Goal: Task Accomplishment & Management: Complete application form

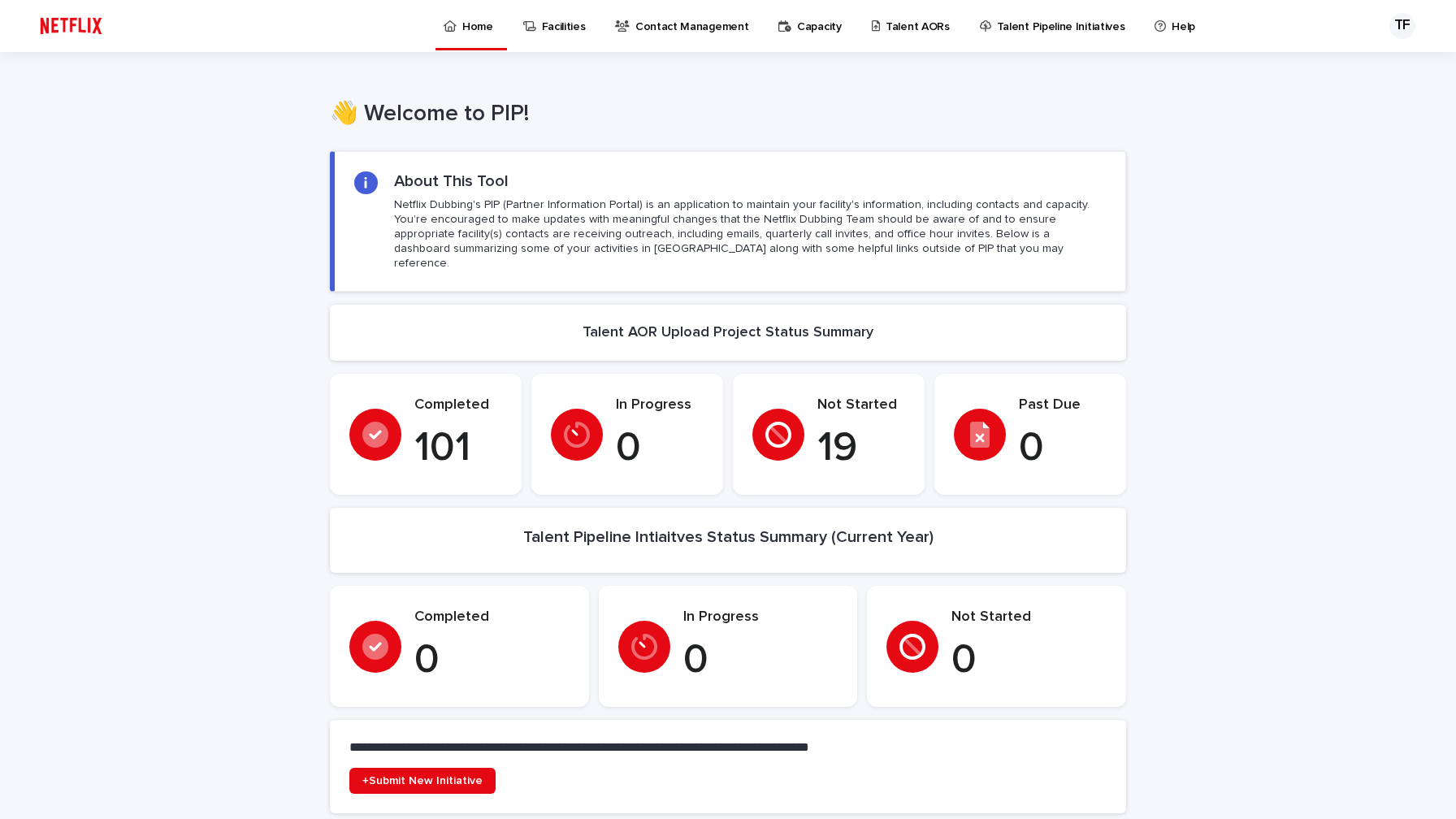
click at [1048, 29] on p "Talent Pipeline Initiatives" at bounding box center [1060, 17] width 128 height 34
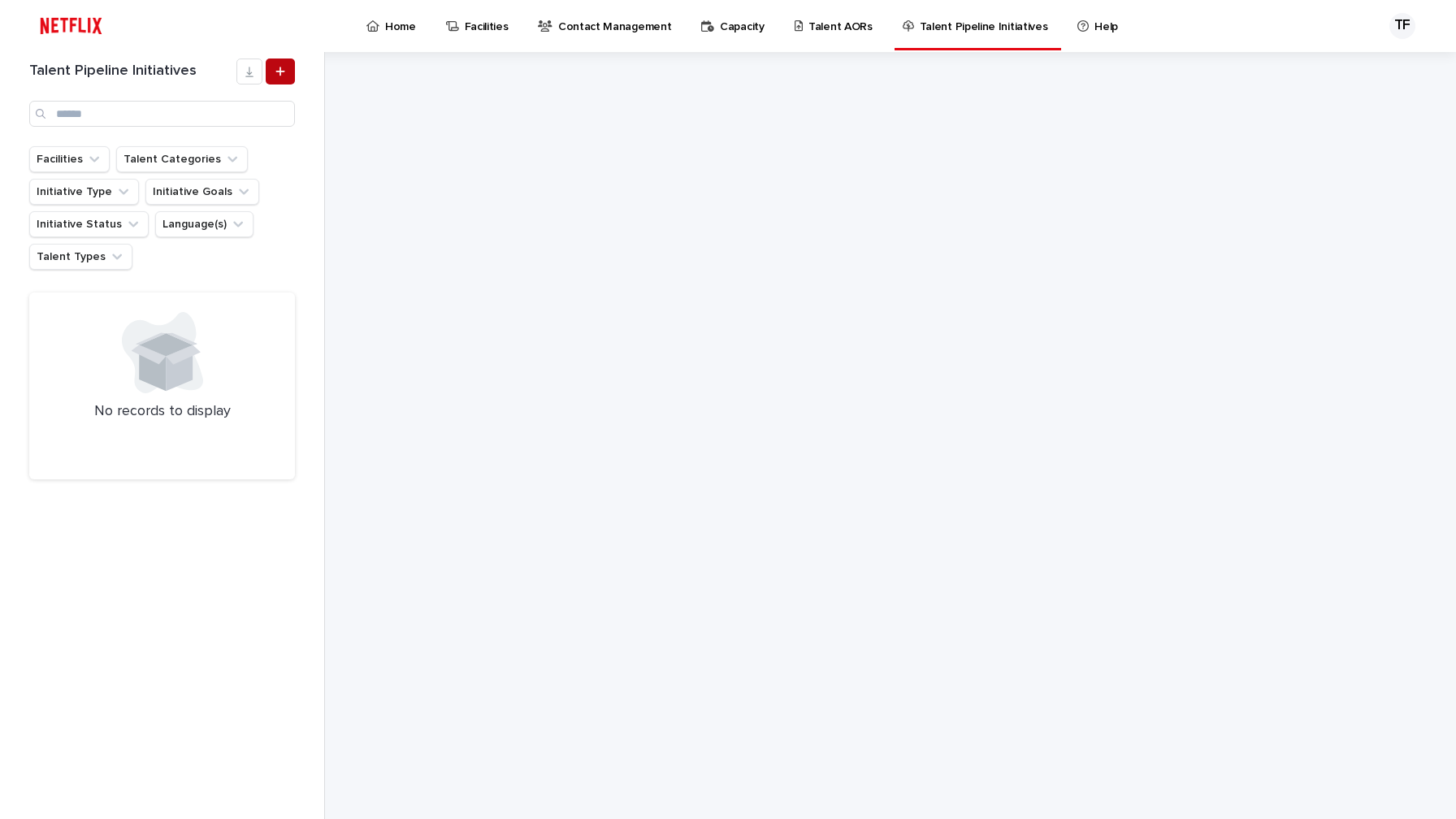
click at [283, 75] on icon at bounding box center [280, 72] width 10 height 12
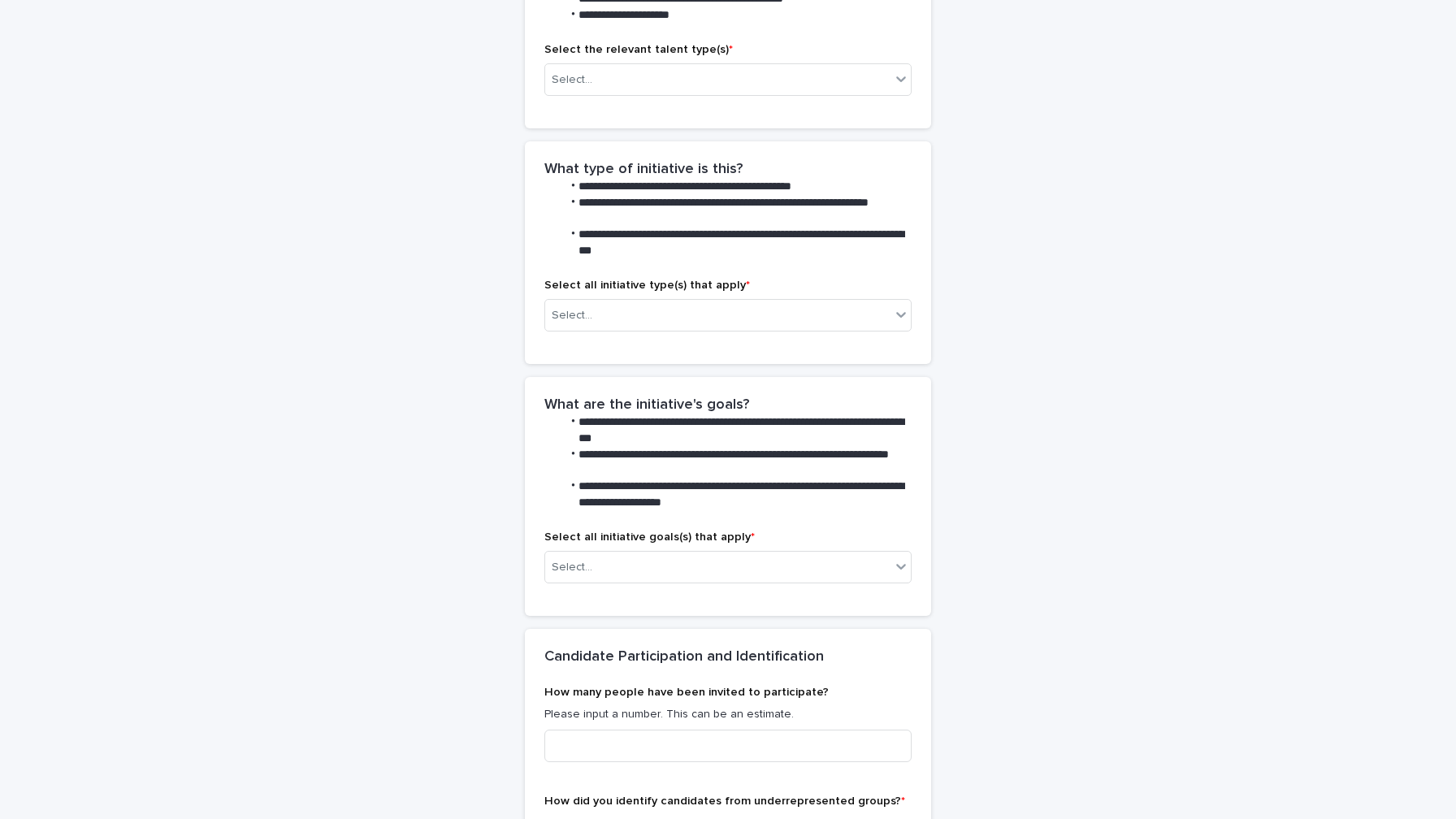
scroll to position [1426, 0]
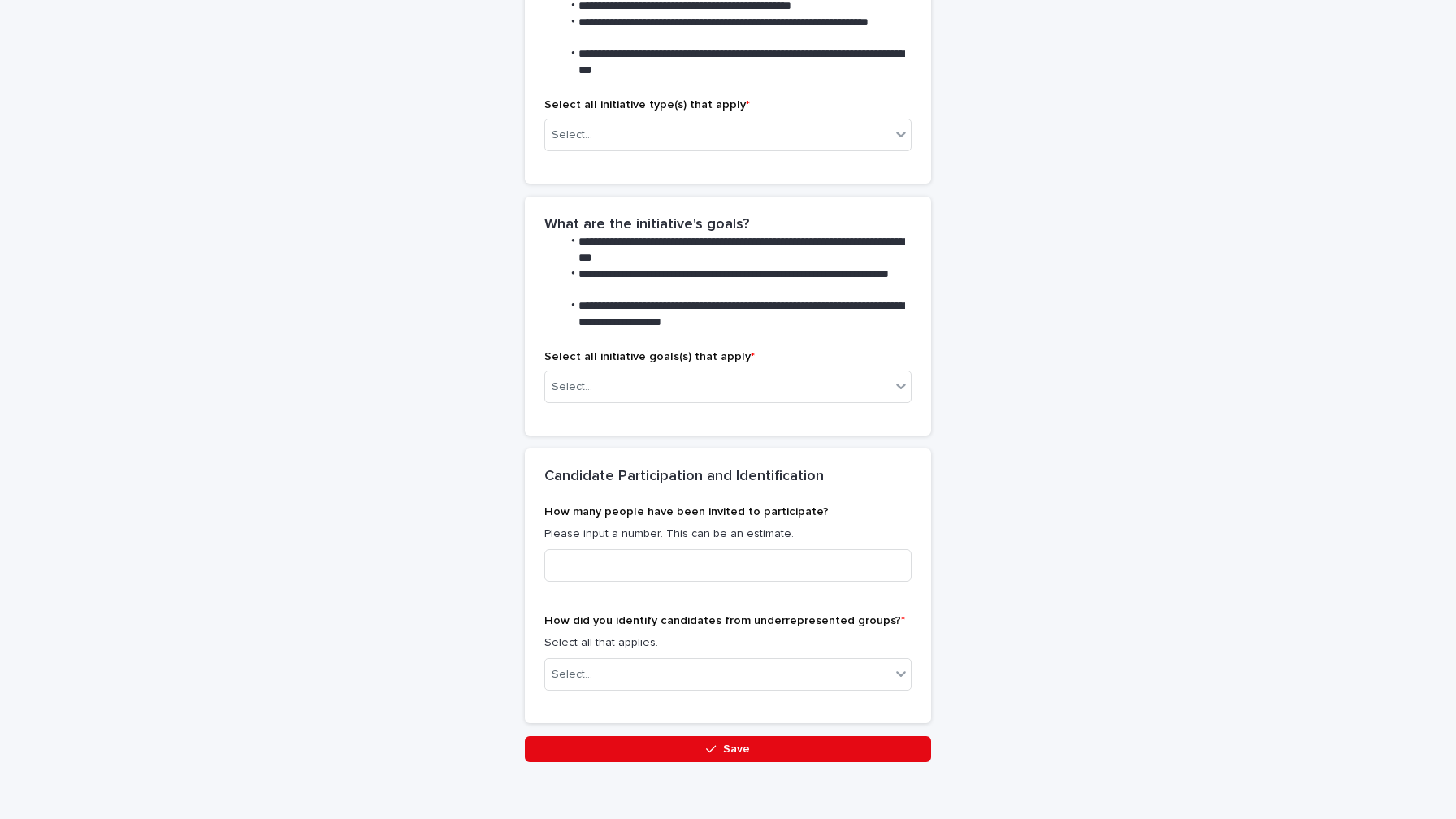
click at [758, 414] on div "Select all initiative goals(s) that apply * Select..." at bounding box center [728, 392] width 406 height 85
click at [766, 374] on div "Select..." at bounding box center [718, 388] width 345 height 27
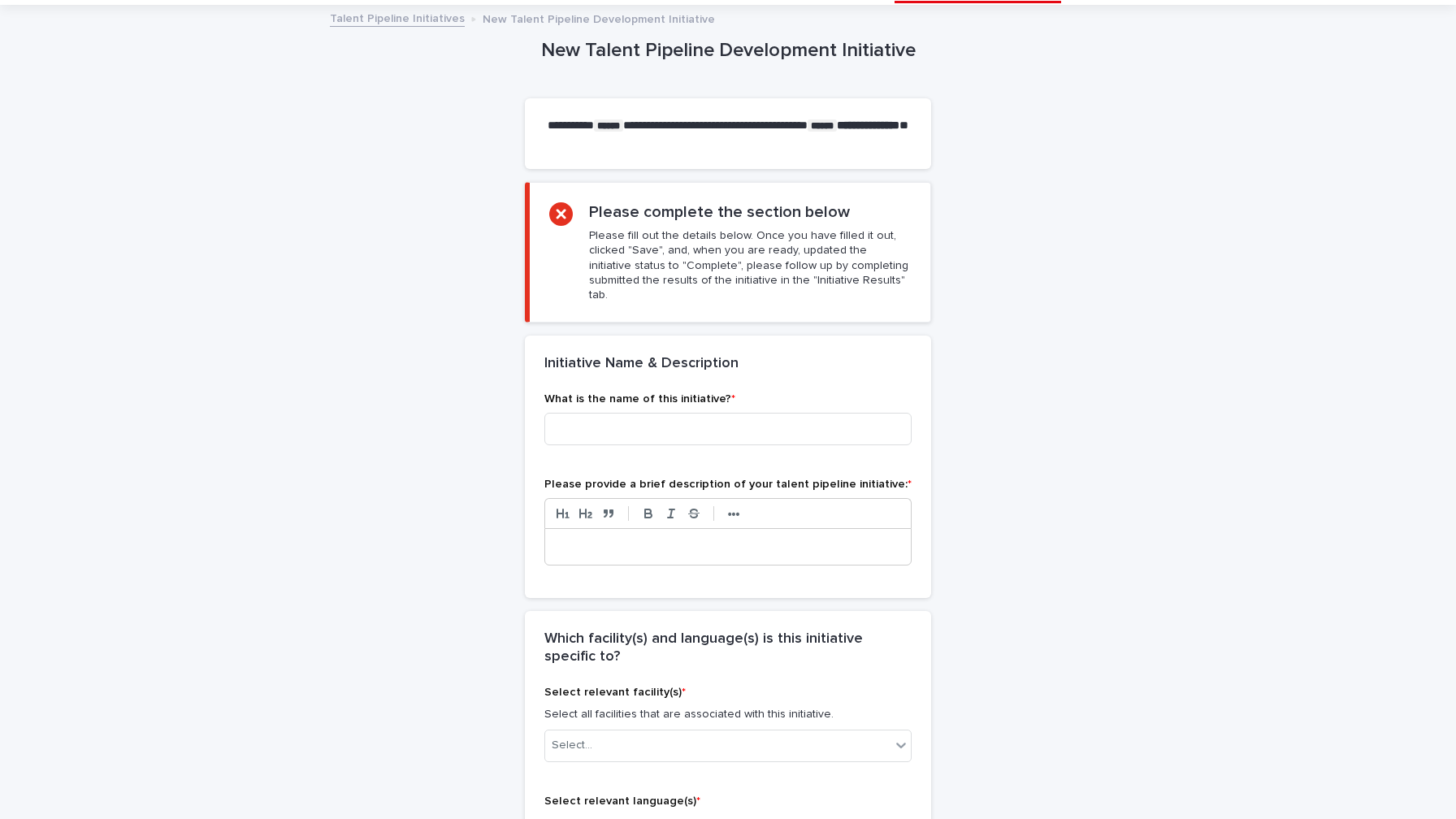
scroll to position [46, 0]
click at [648, 420] on input at bounding box center [728, 431] width 367 height 32
click at [810, 394] on p "What is the name of this initiative? *" at bounding box center [728, 400] width 367 height 13
click at [796, 415] on input at bounding box center [728, 431] width 367 height 32
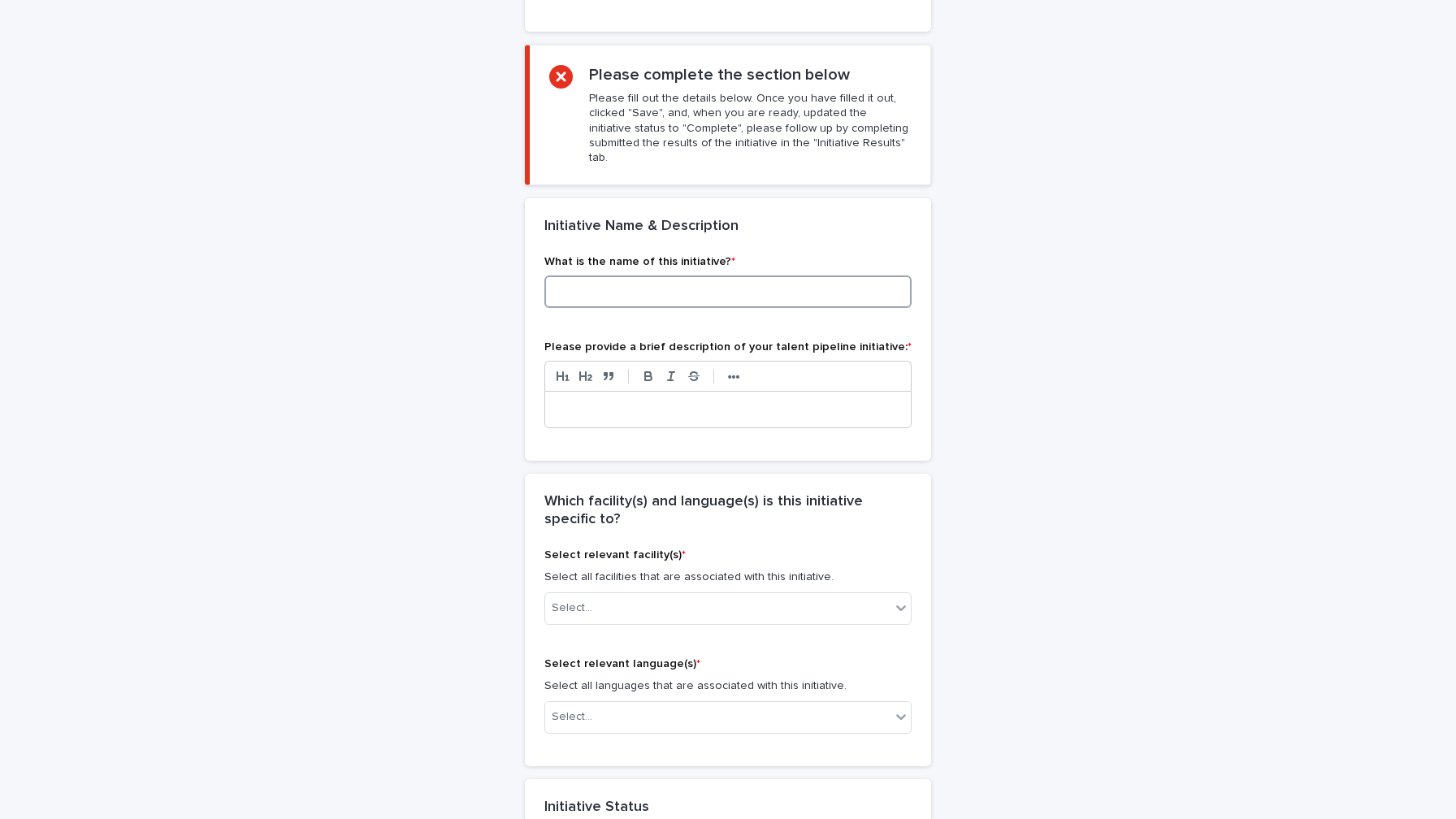
scroll to position [250, 0]
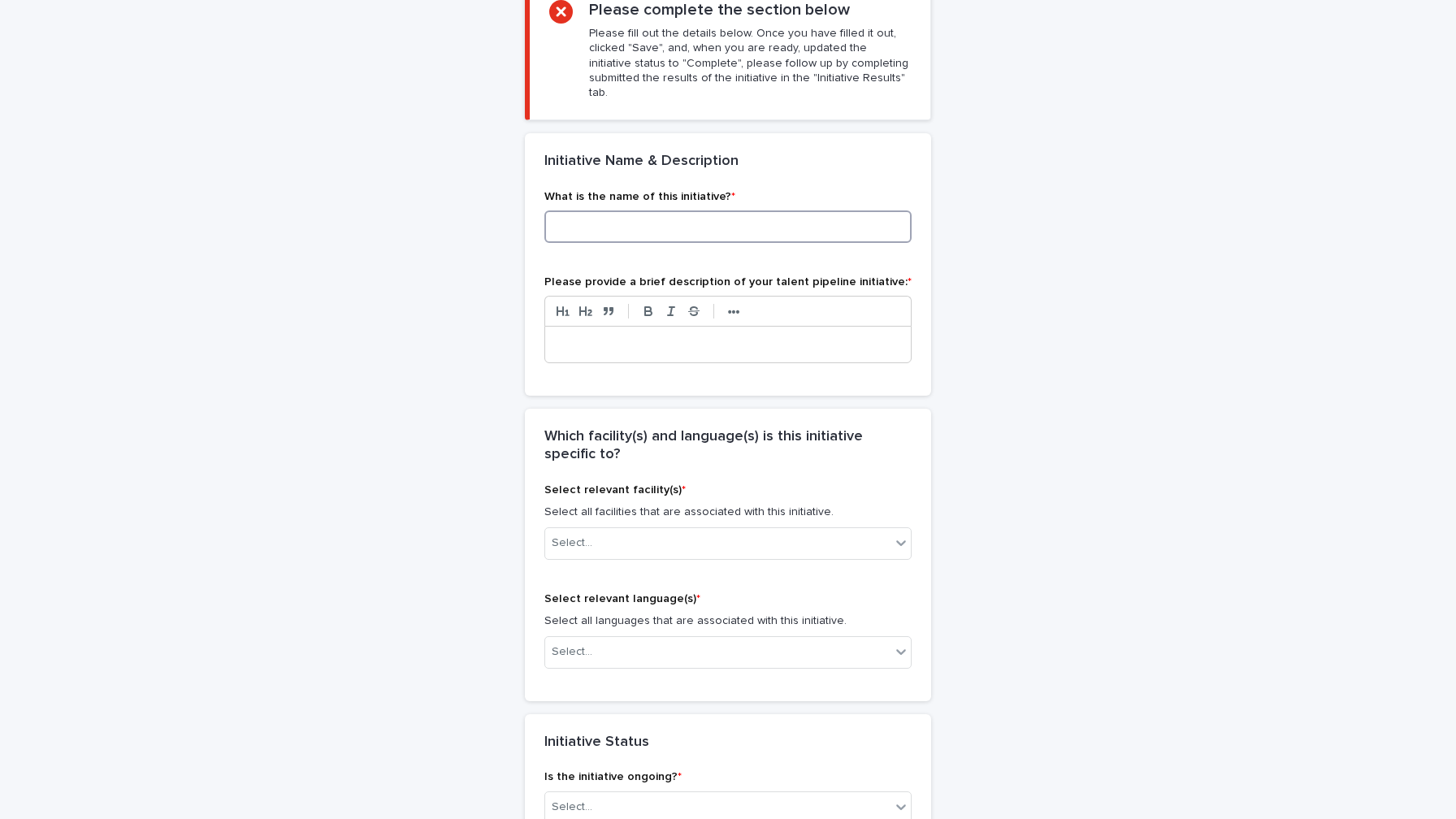
click at [615, 210] on input at bounding box center [728, 226] width 367 height 32
click at [623, 210] on input at bounding box center [728, 226] width 367 height 32
click at [633, 210] on input at bounding box center [728, 226] width 367 height 32
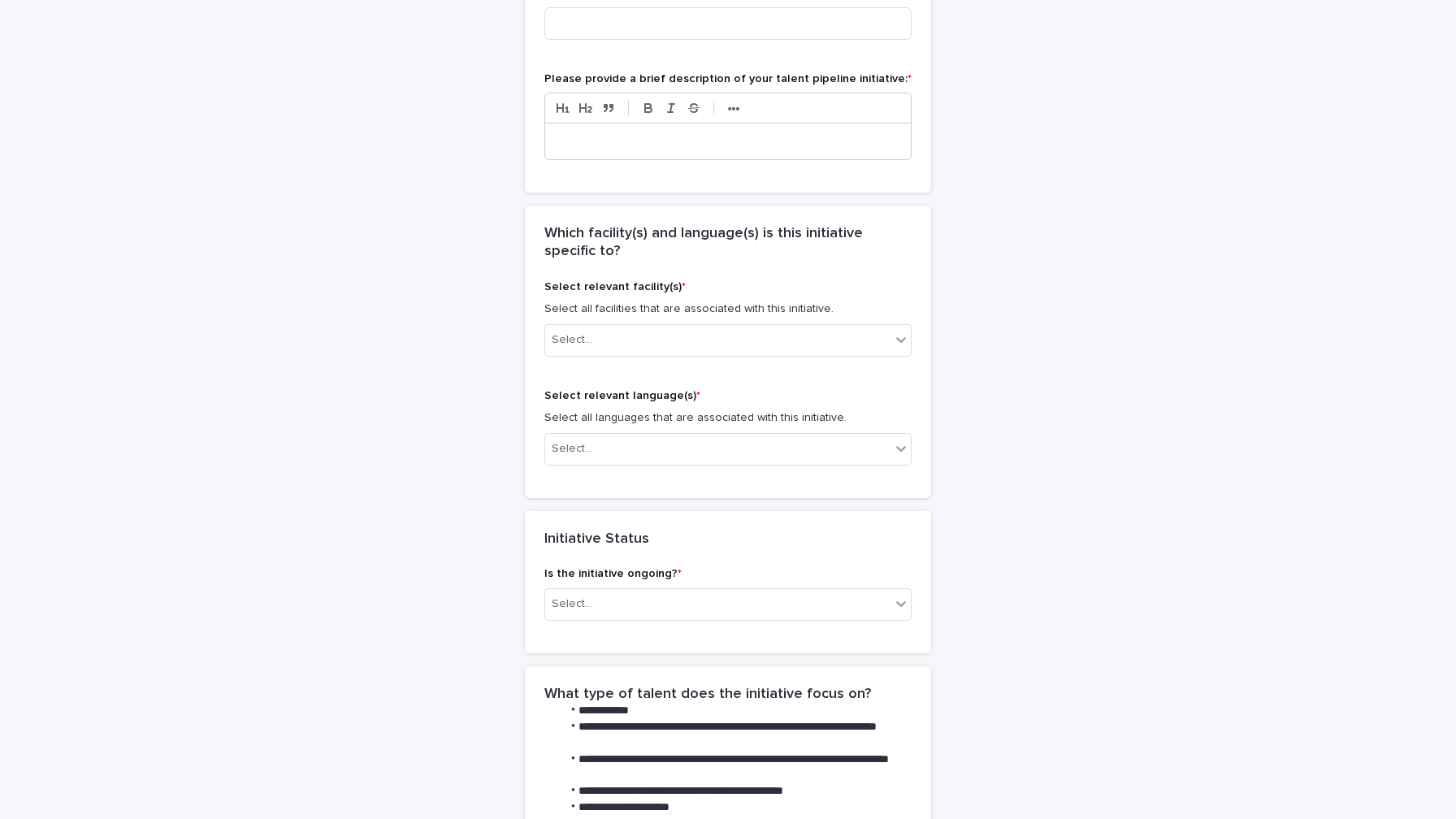
click at [889, 348] on div "Select relevant facility(s) * Select all facilities that are associated with th…" at bounding box center [728, 325] width 367 height 90
click at [883, 327] on div "Select..." at bounding box center [718, 340] width 345 height 27
click at [878, 354] on div "Audio Corp" at bounding box center [728, 355] width 366 height 29
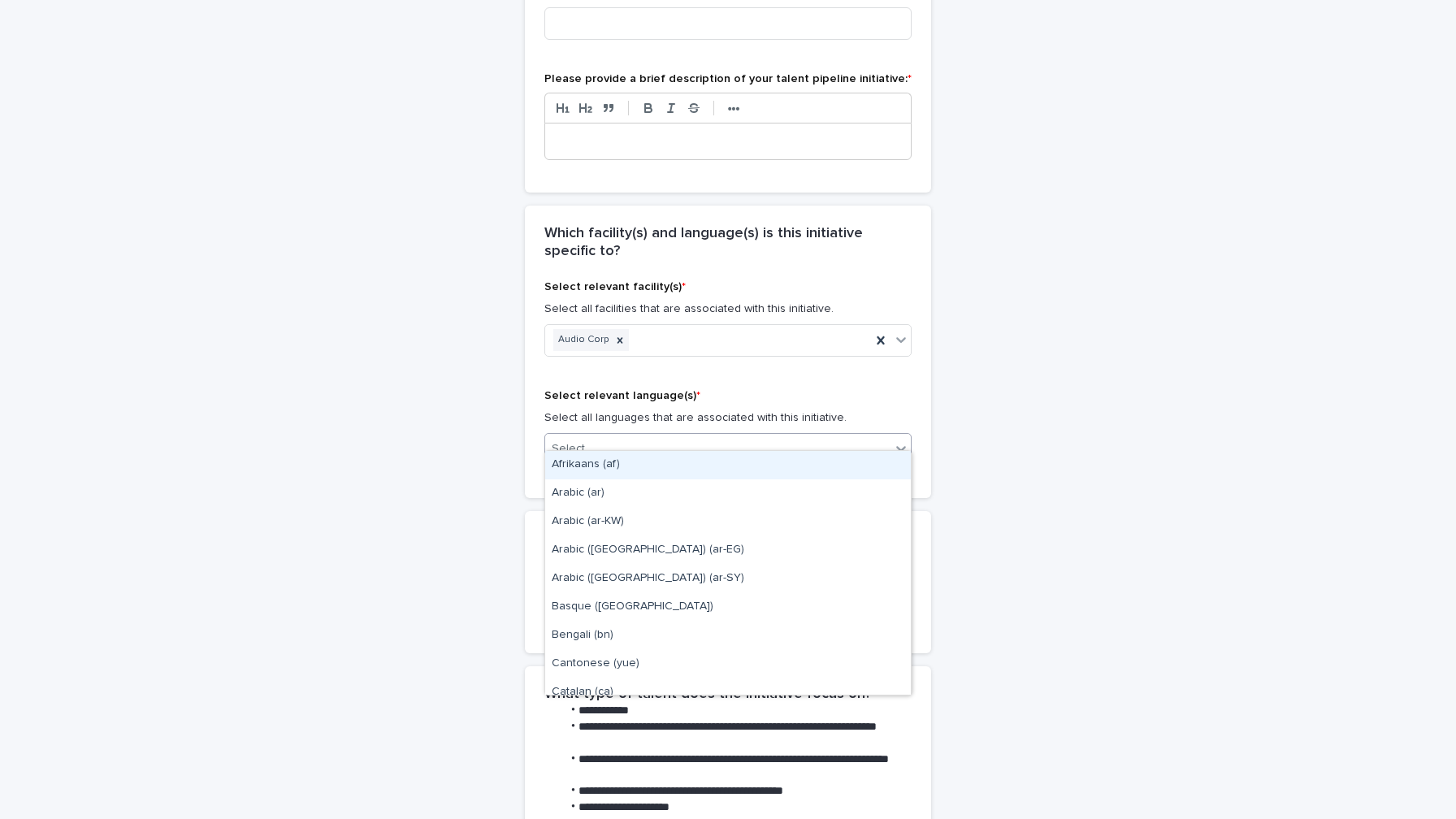
click at [873, 436] on div "Select..." at bounding box center [718, 449] width 345 height 27
type input "***"
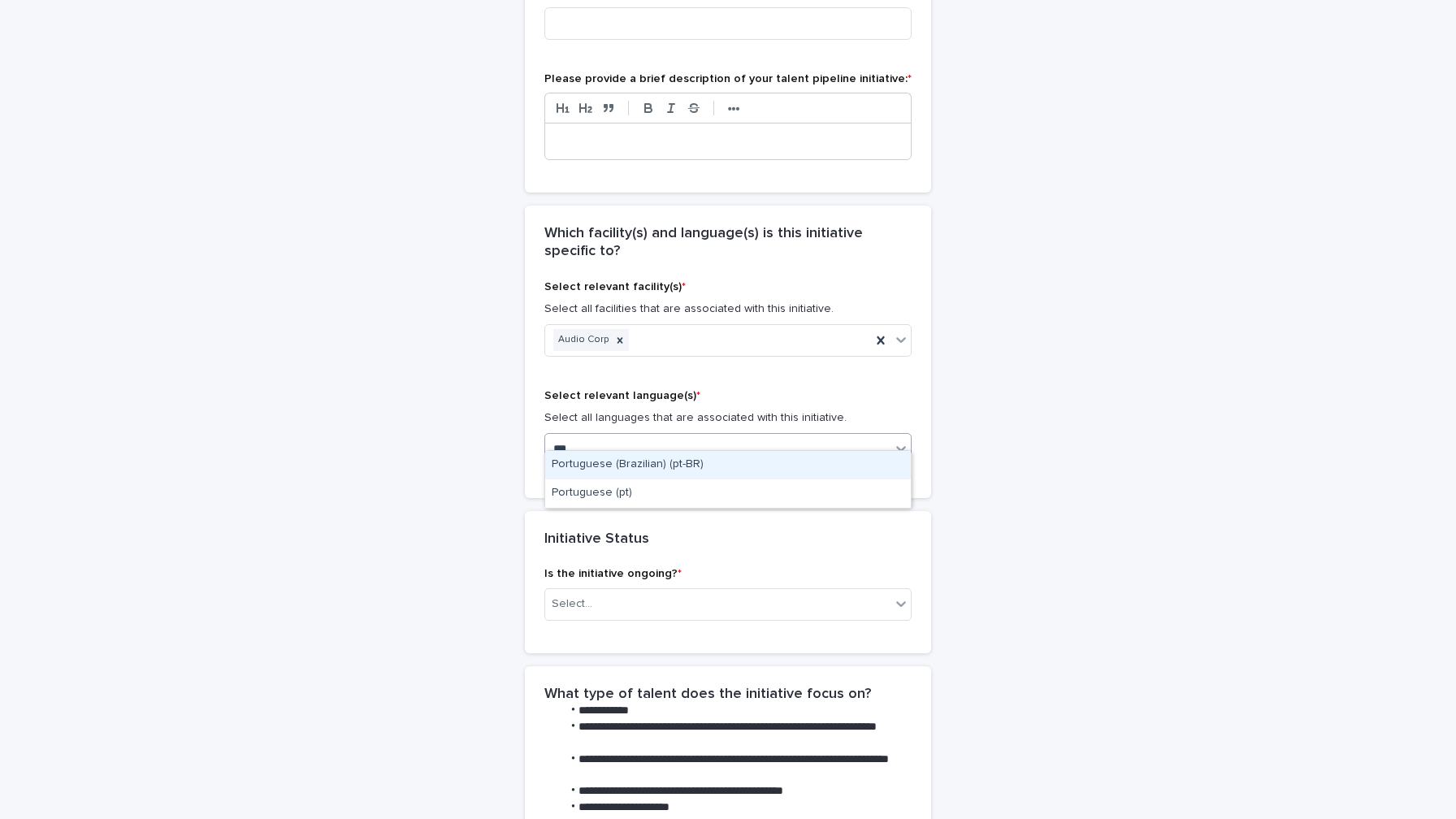
click at [741, 469] on div "Portuguese (Brazilian) (pt-BR)" at bounding box center [728, 465] width 366 height 29
click at [748, 531] on div "Initiative Status" at bounding box center [724, 540] width 361 height 18
click at [735, 591] on div "Select..." at bounding box center [718, 604] width 345 height 27
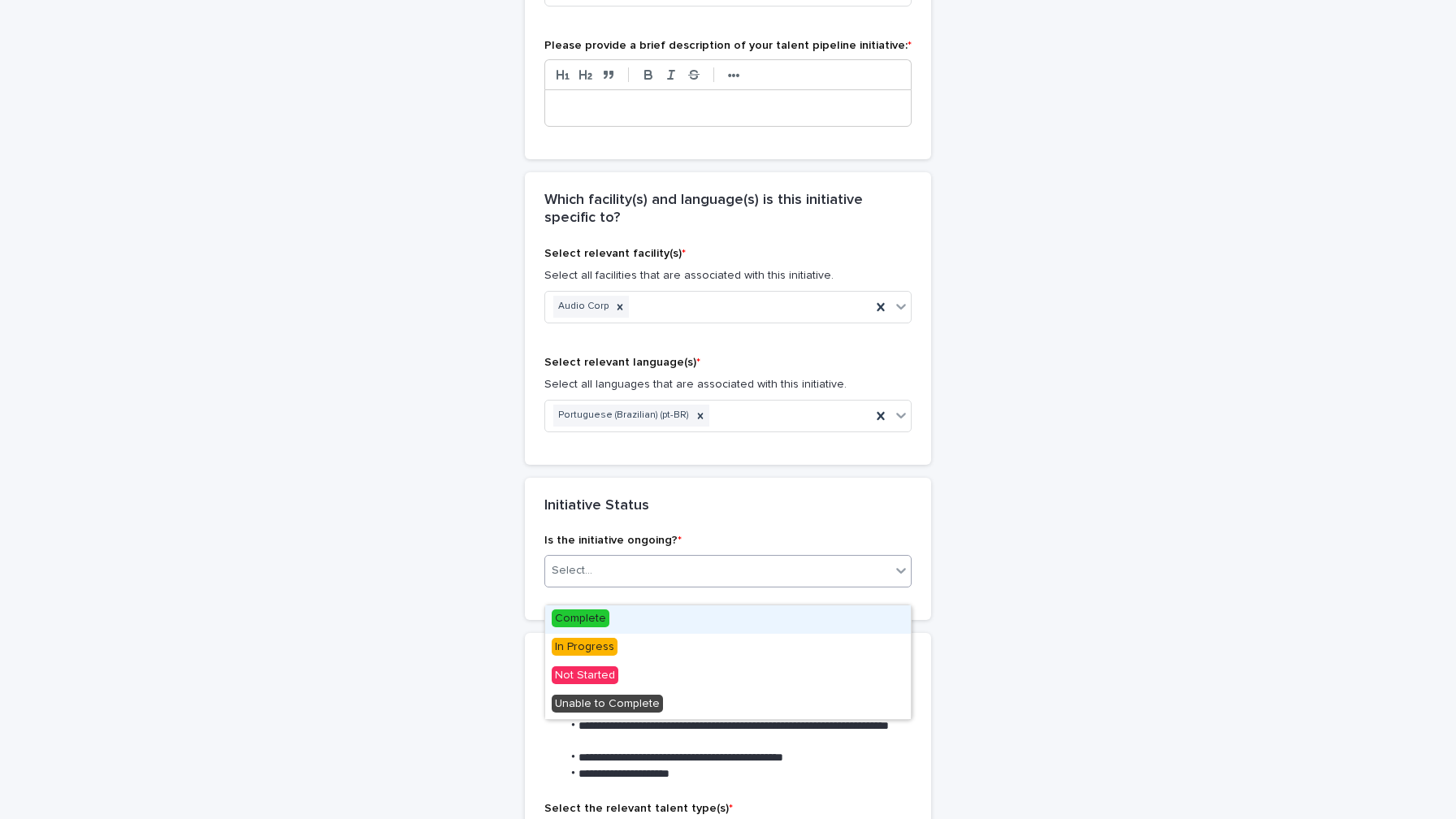
scroll to position [491, 0]
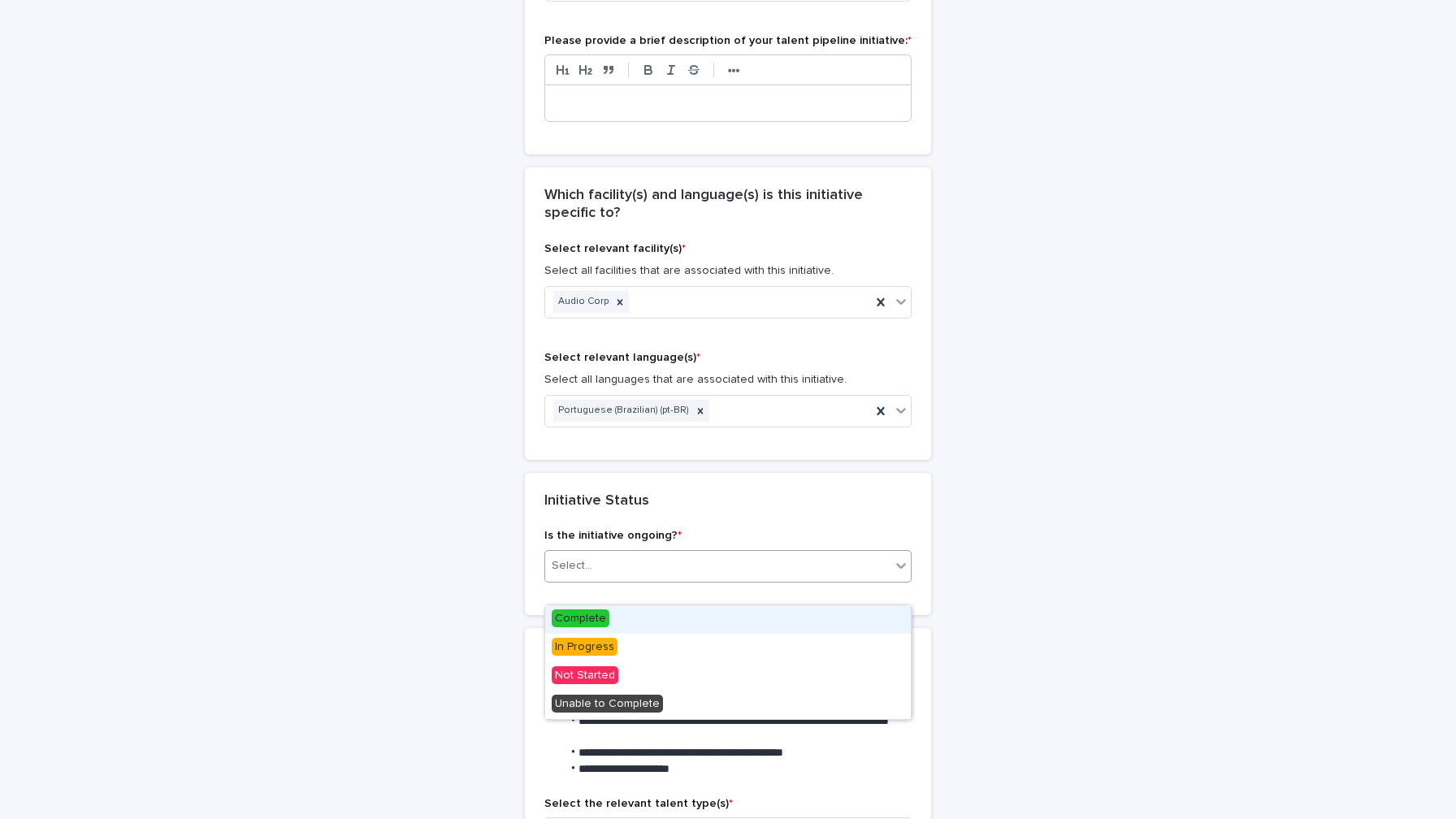
click at [1228, 597] on div "**********" at bounding box center [728, 670] width 1456 height 2216
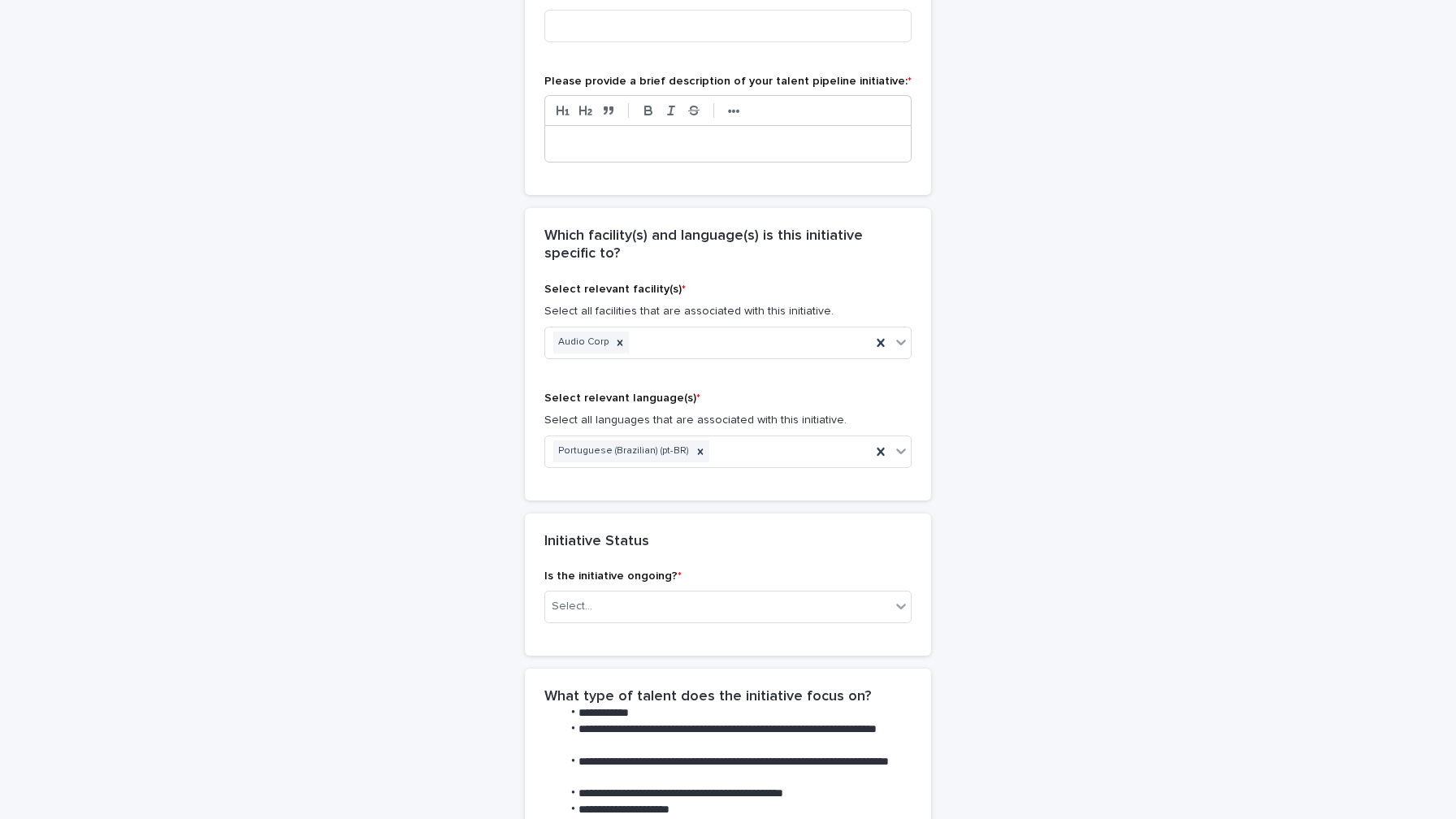
scroll to position [479, 0]
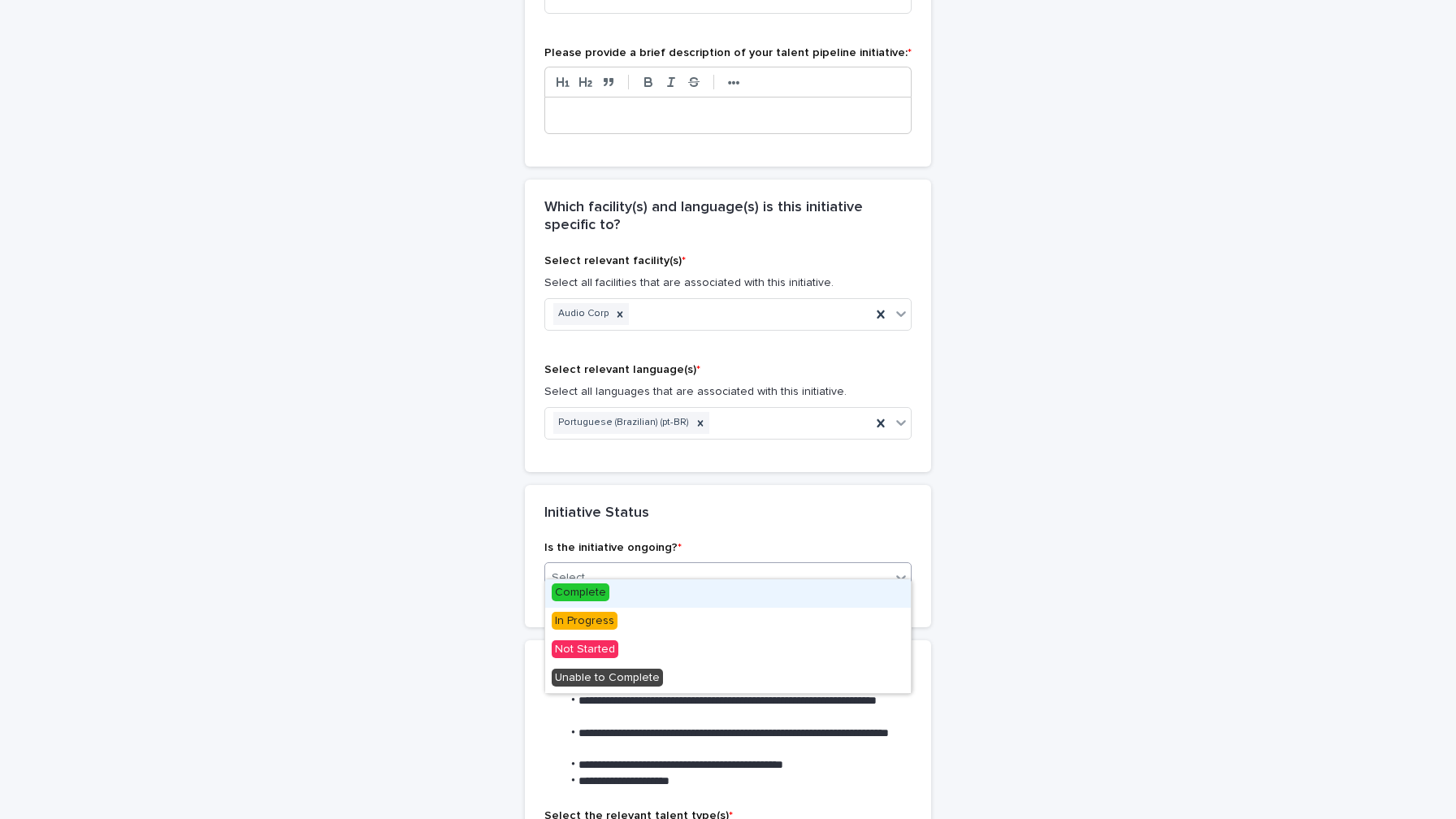
click at [684, 568] on div "Select..." at bounding box center [718, 578] width 345 height 27
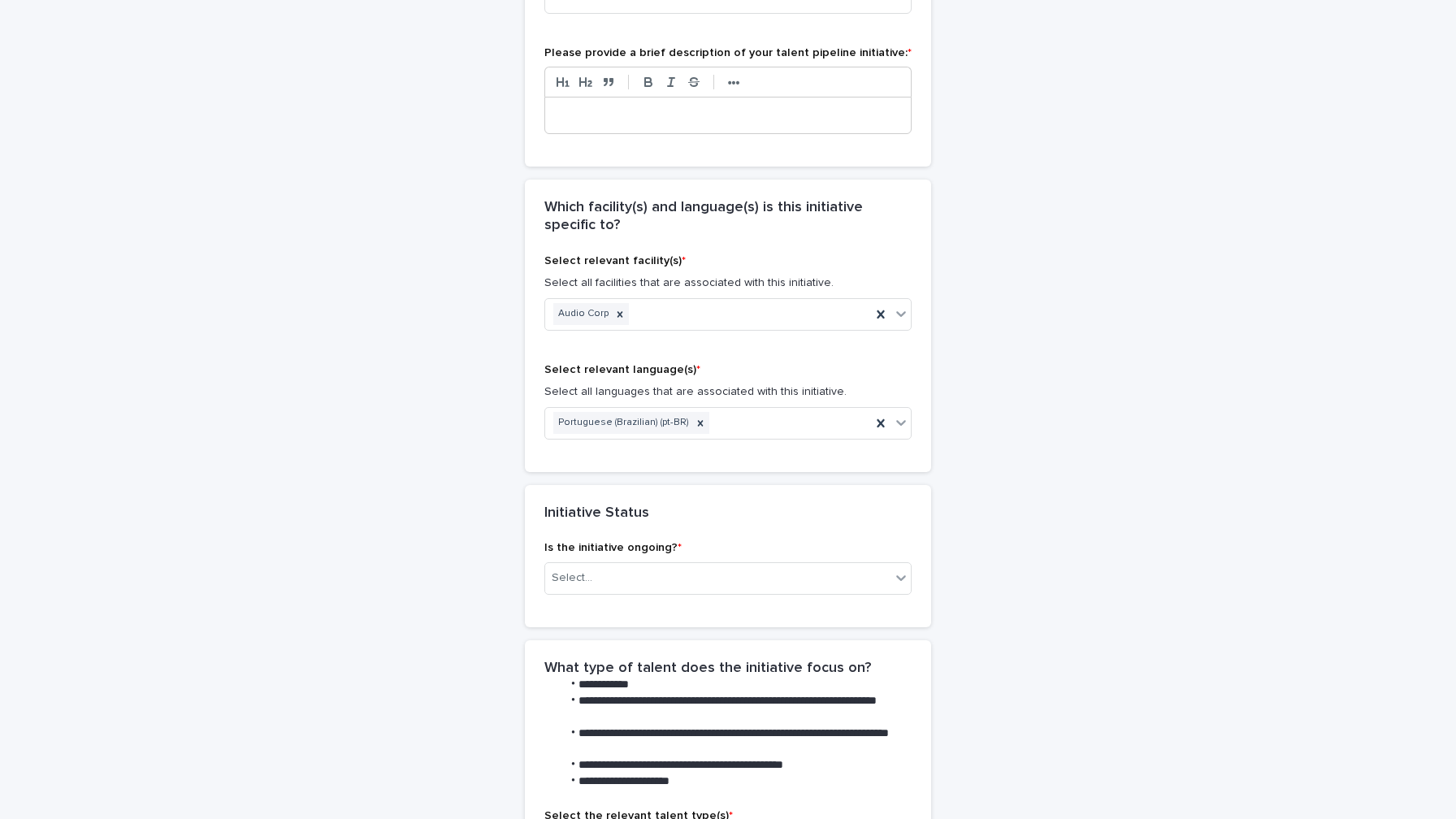
click at [108, 530] on div "**********" at bounding box center [728, 683] width 1456 height 2216
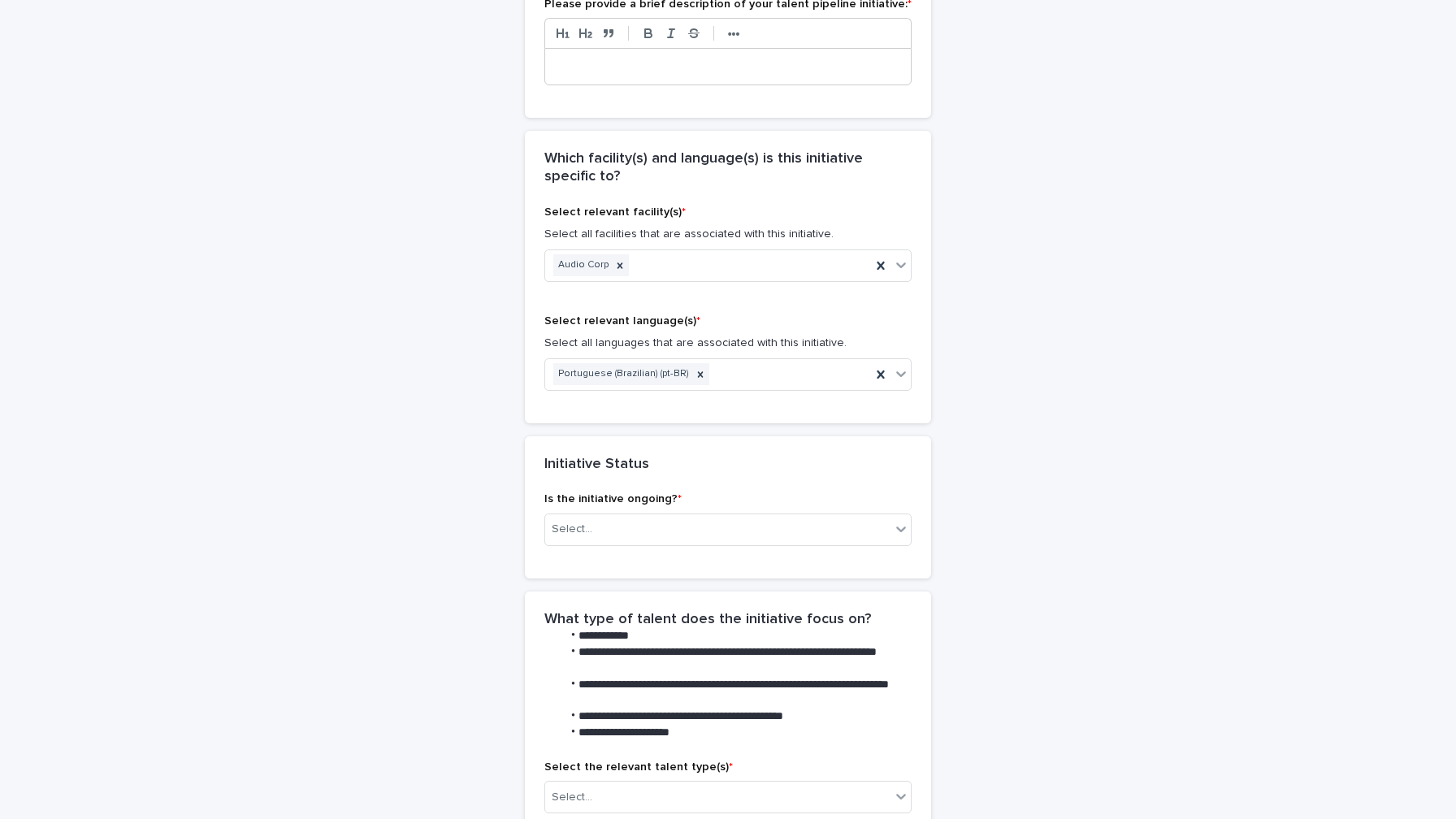
scroll to position [591, 0]
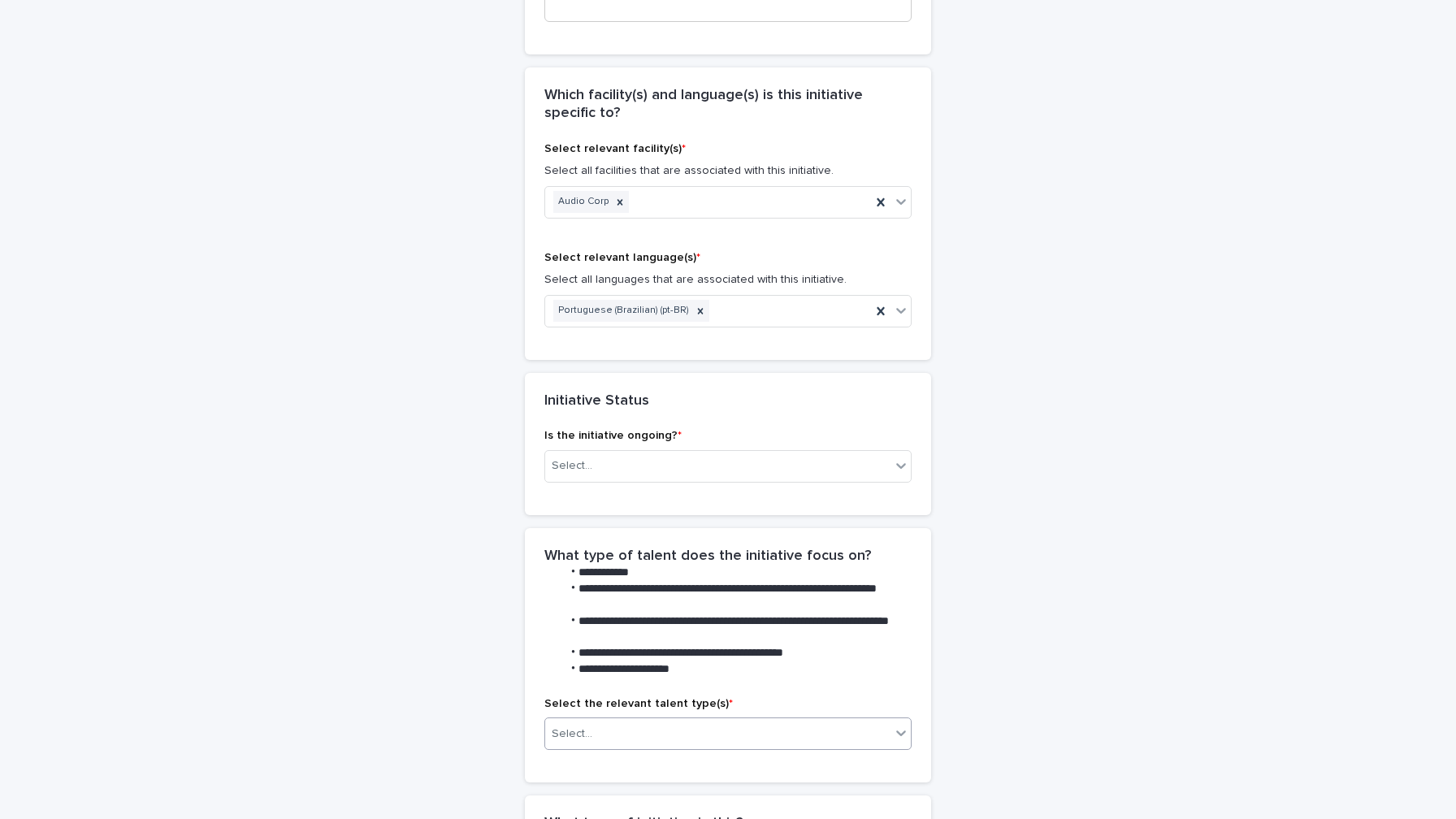
click at [591, 721] on div "Select..." at bounding box center [718, 735] width 345 height 27
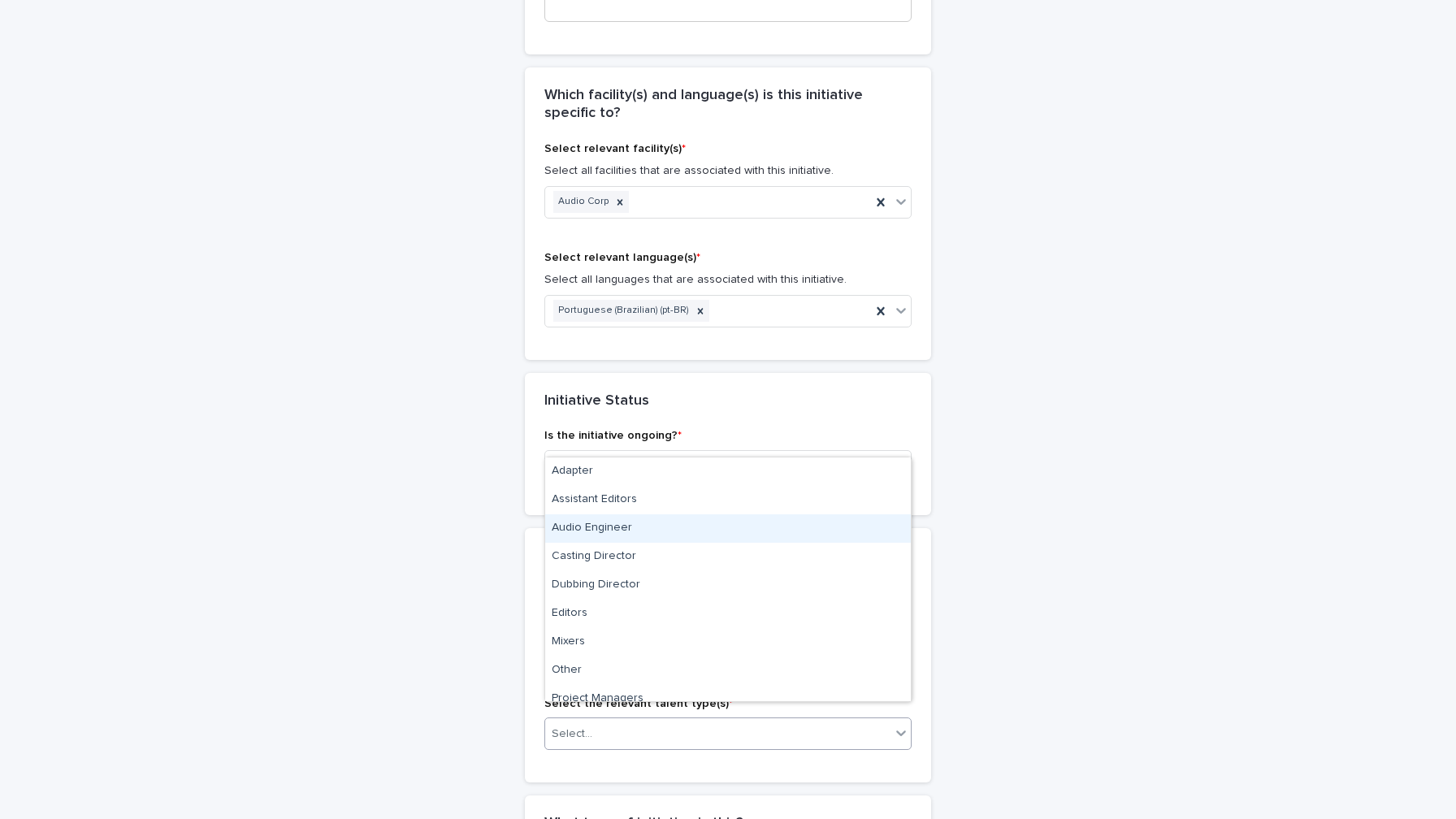
click at [617, 525] on div "Audio Engineer" at bounding box center [728, 529] width 366 height 29
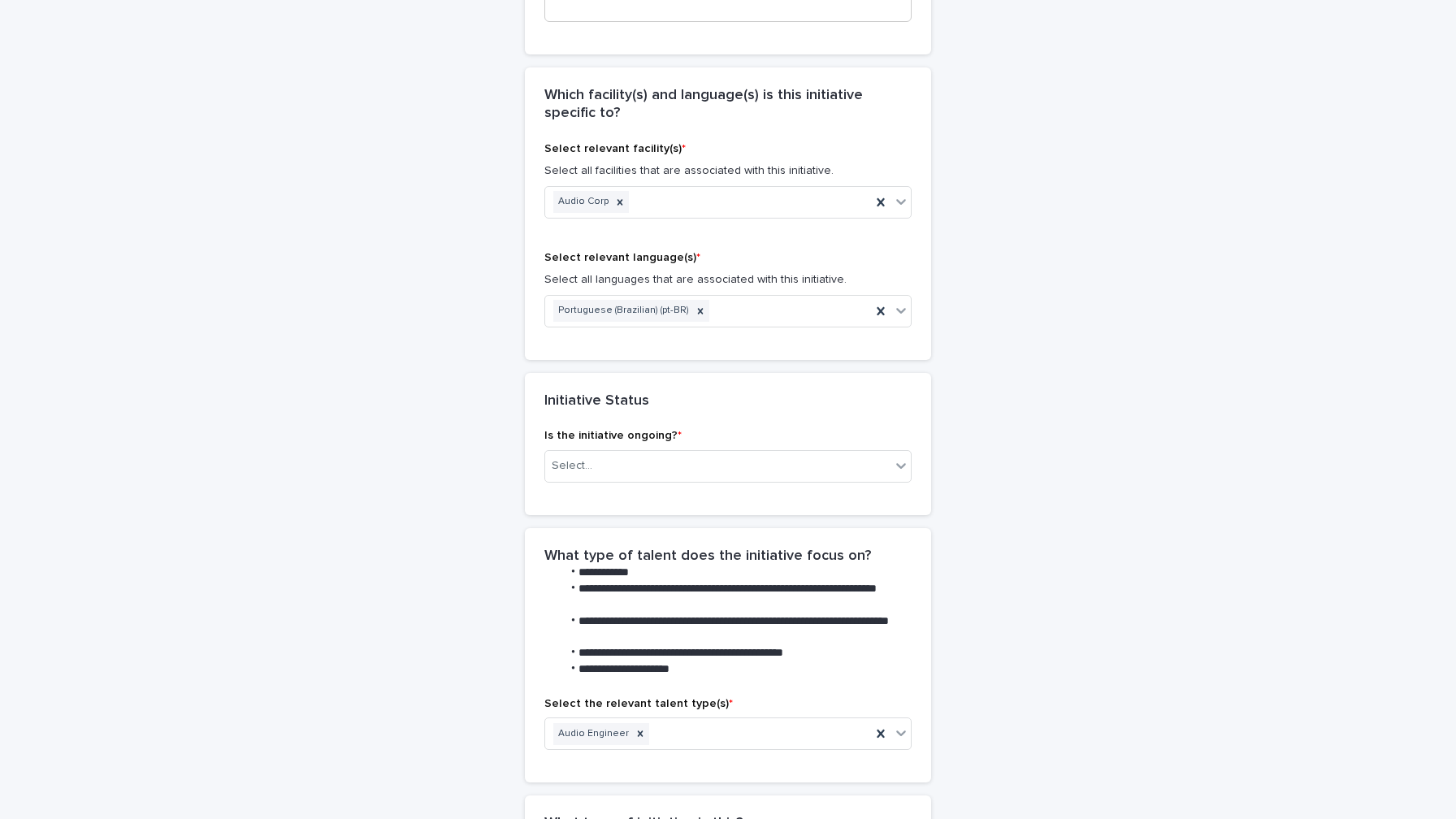
click at [331, 597] on div "**********" at bounding box center [728, 530] width 796 height 2135
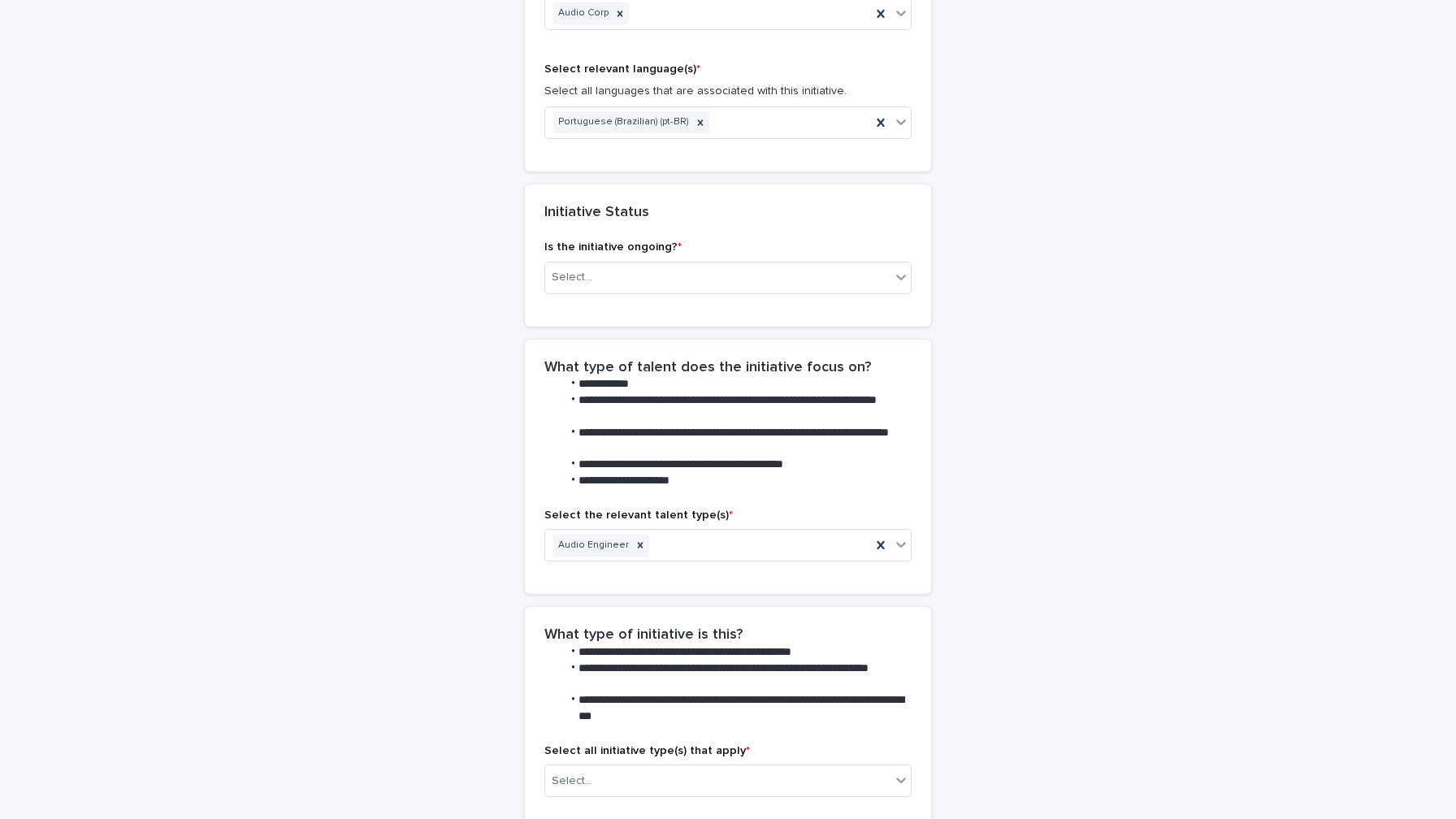
scroll to position [820, 0]
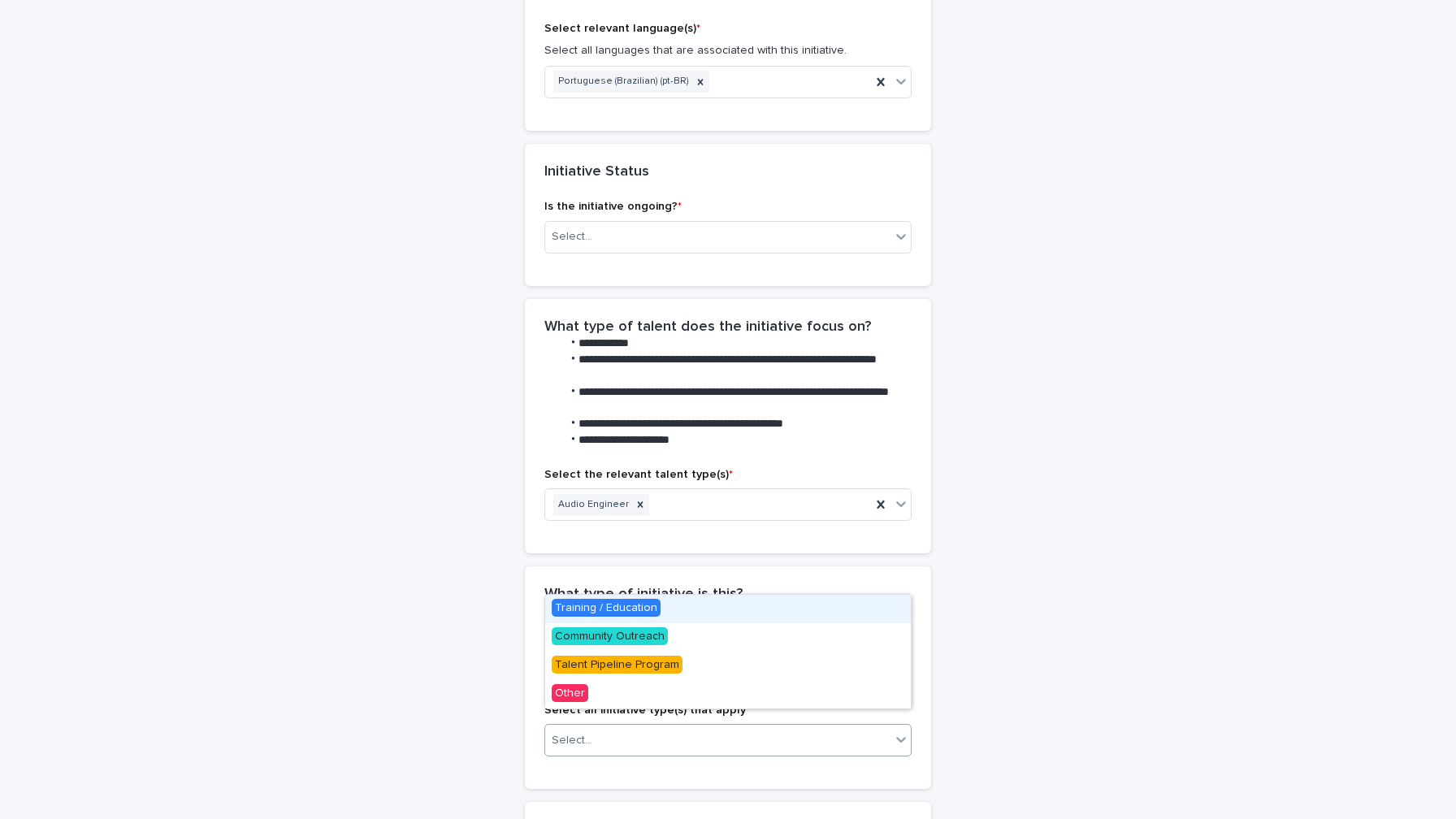
click at [846, 728] on div "Select..." at bounding box center [718, 741] width 345 height 27
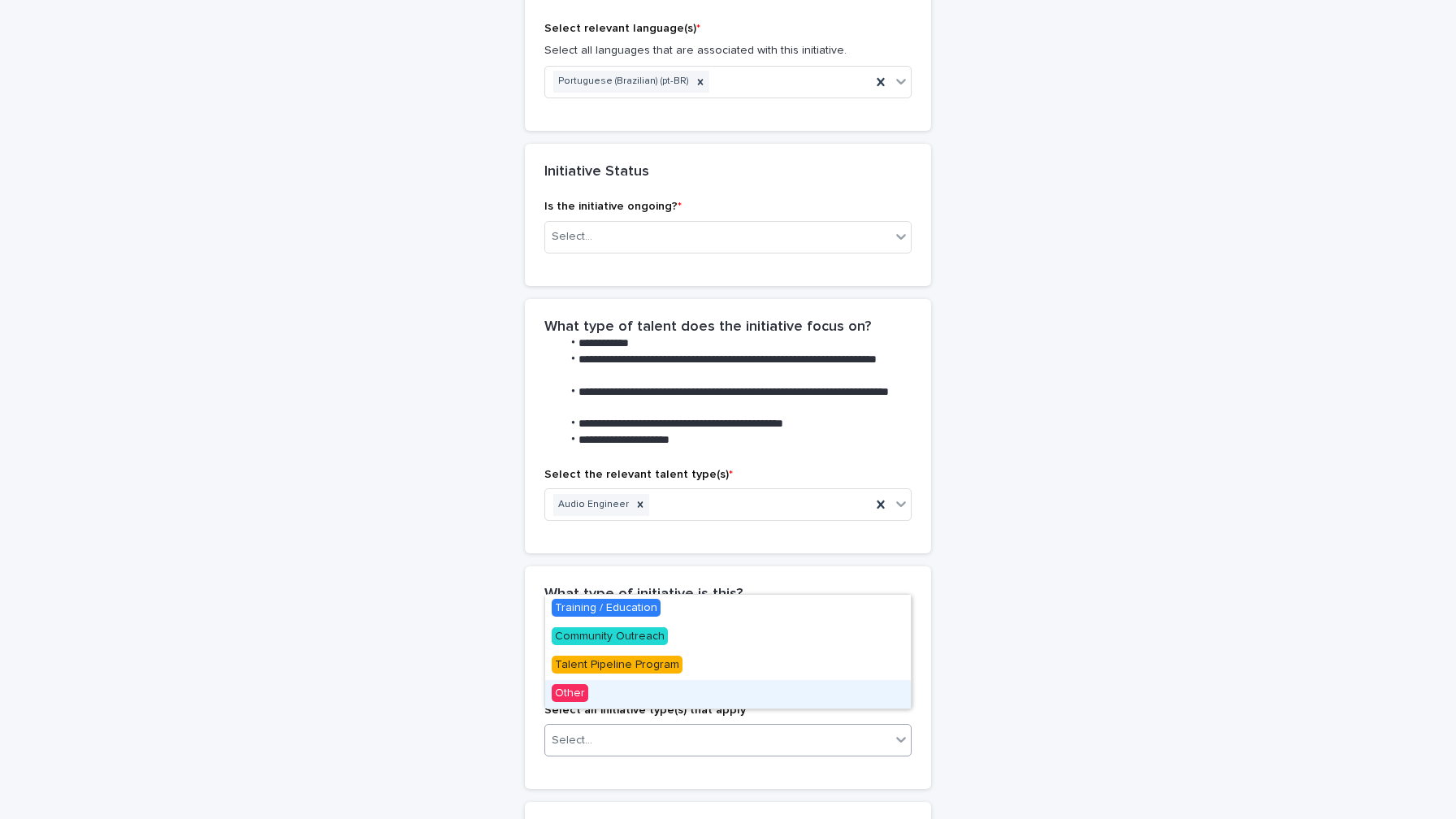
scroll to position [870, 0]
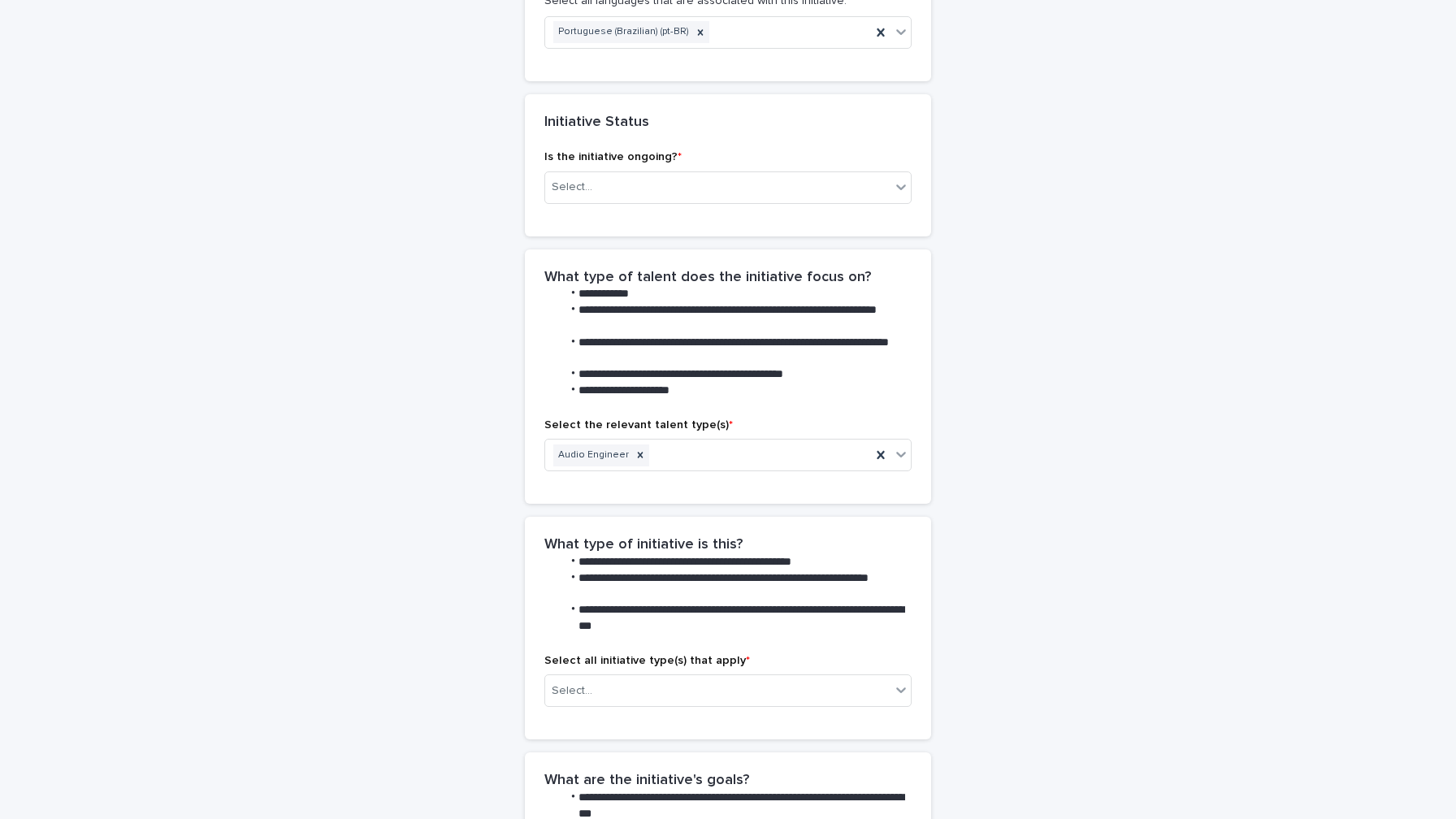
click at [437, 588] on div "**********" at bounding box center [728, 251] width 796 height 2135
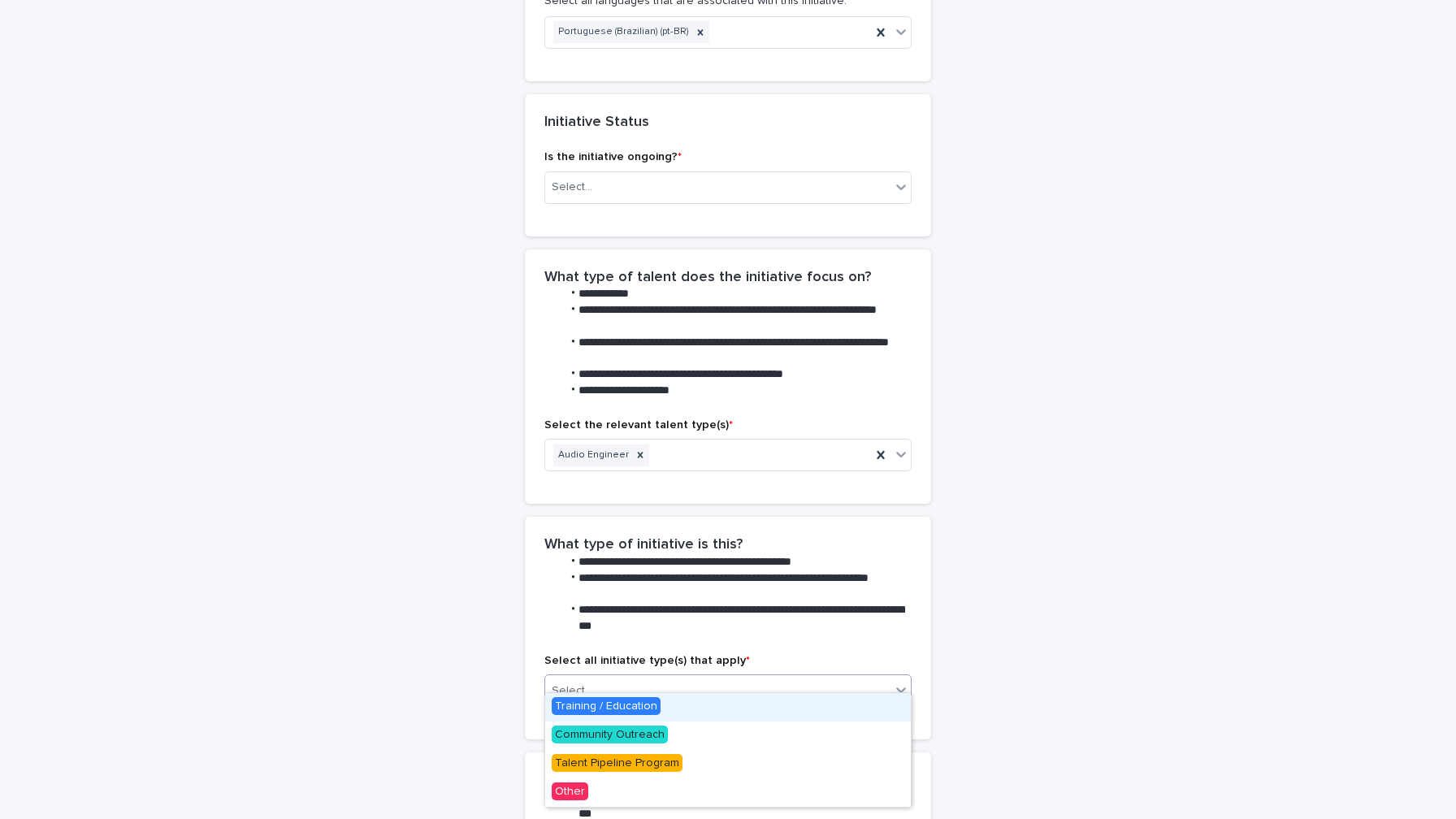
click at [606, 678] on div "Select..." at bounding box center [718, 691] width 345 height 27
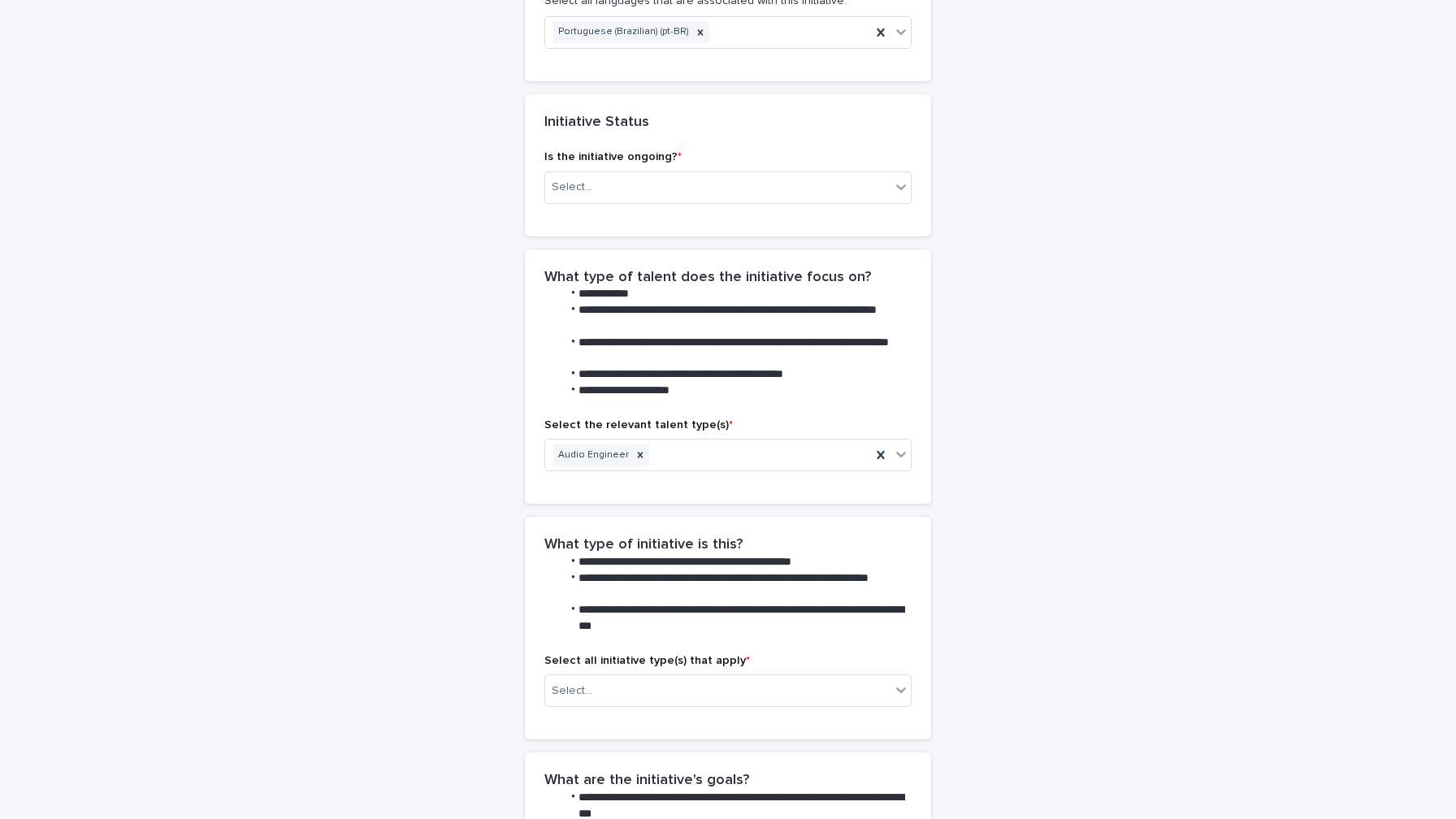
click at [1416, 586] on div "**********" at bounding box center [728, 292] width 1456 height 2216
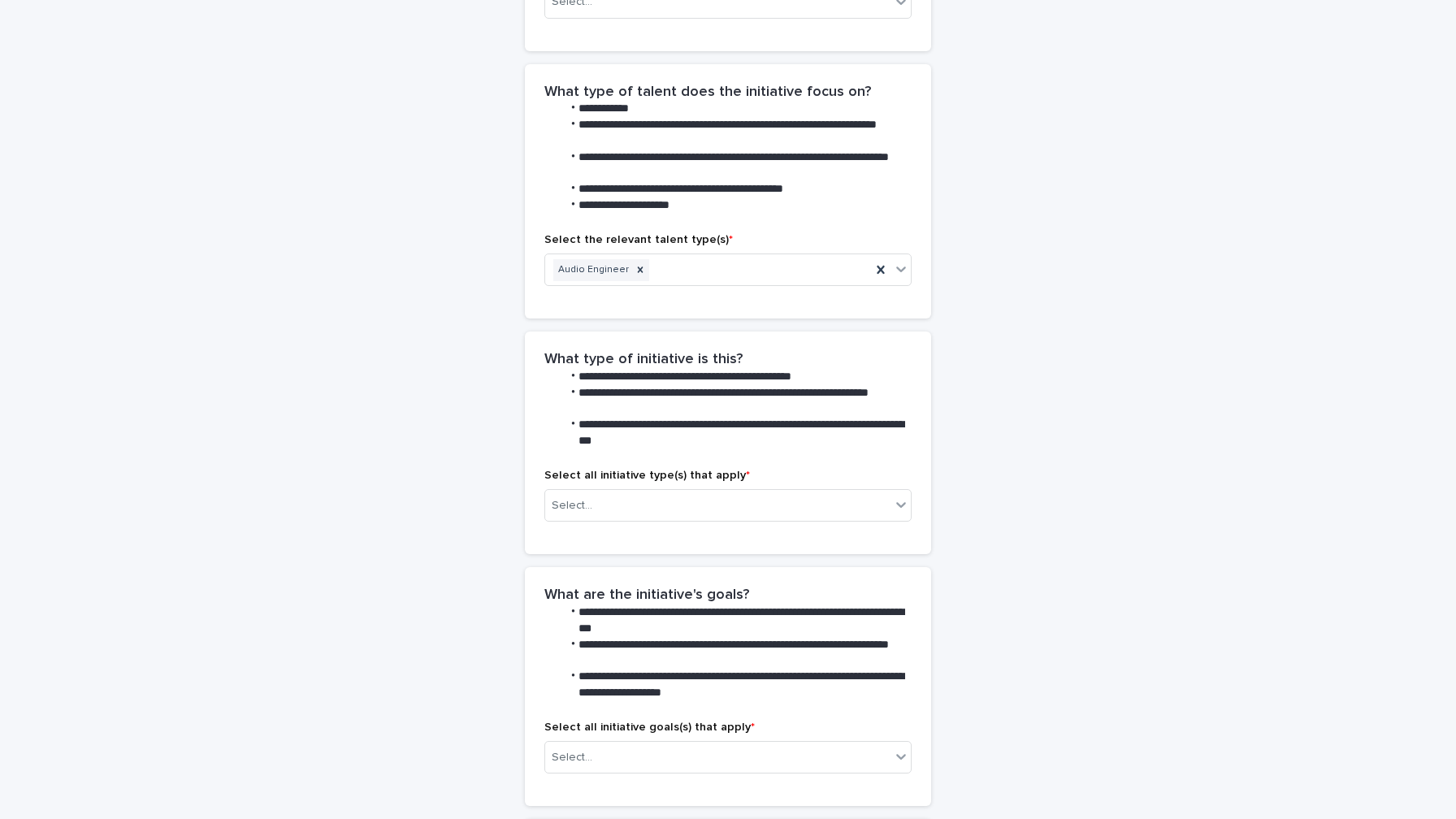
scroll to position [1054, 0]
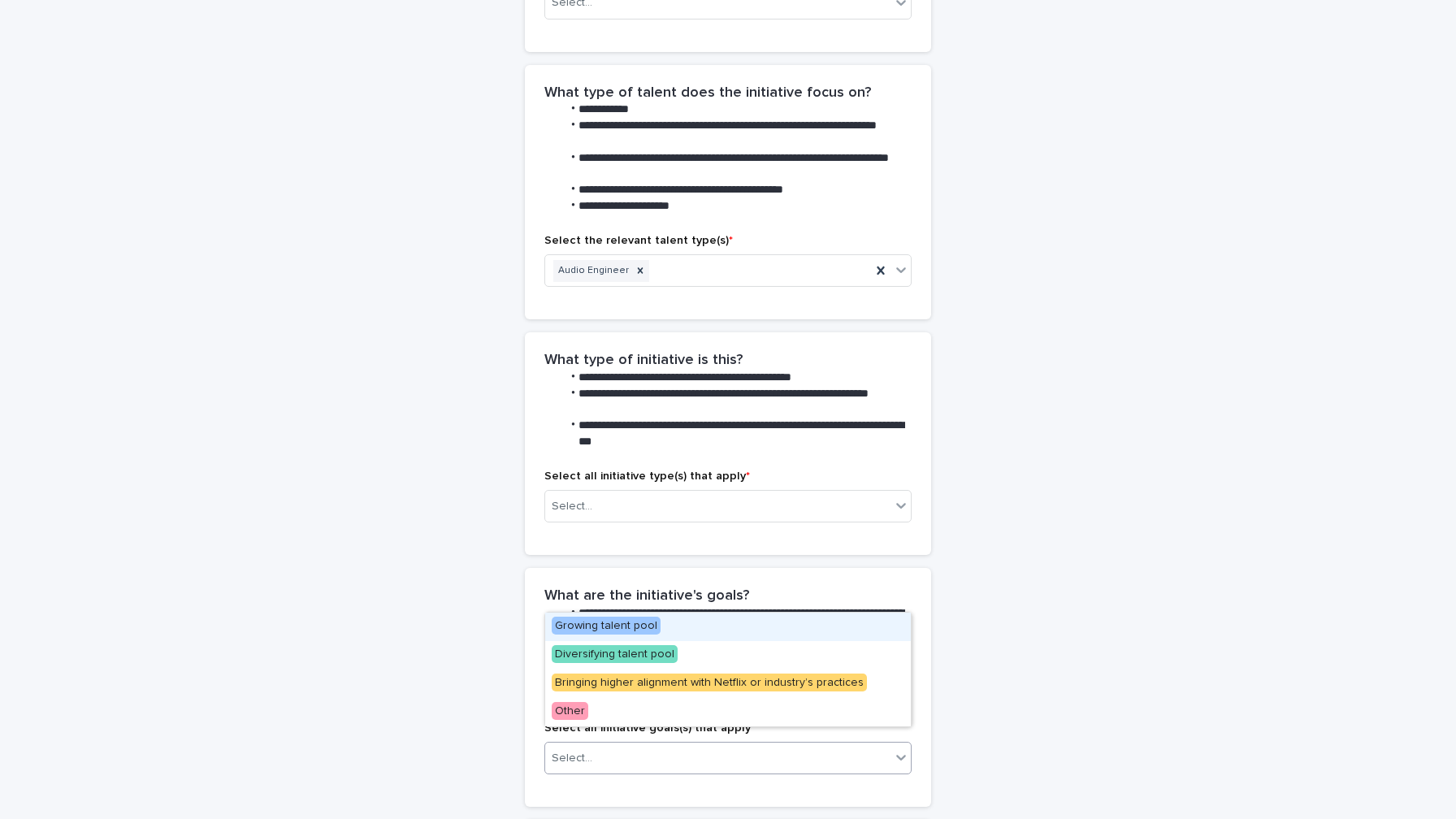
click at [725, 746] on div "Select..." at bounding box center [718, 759] width 345 height 27
click at [1427, 491] on div "**********" at bounding box center [728, 107] width 1456 height 2216
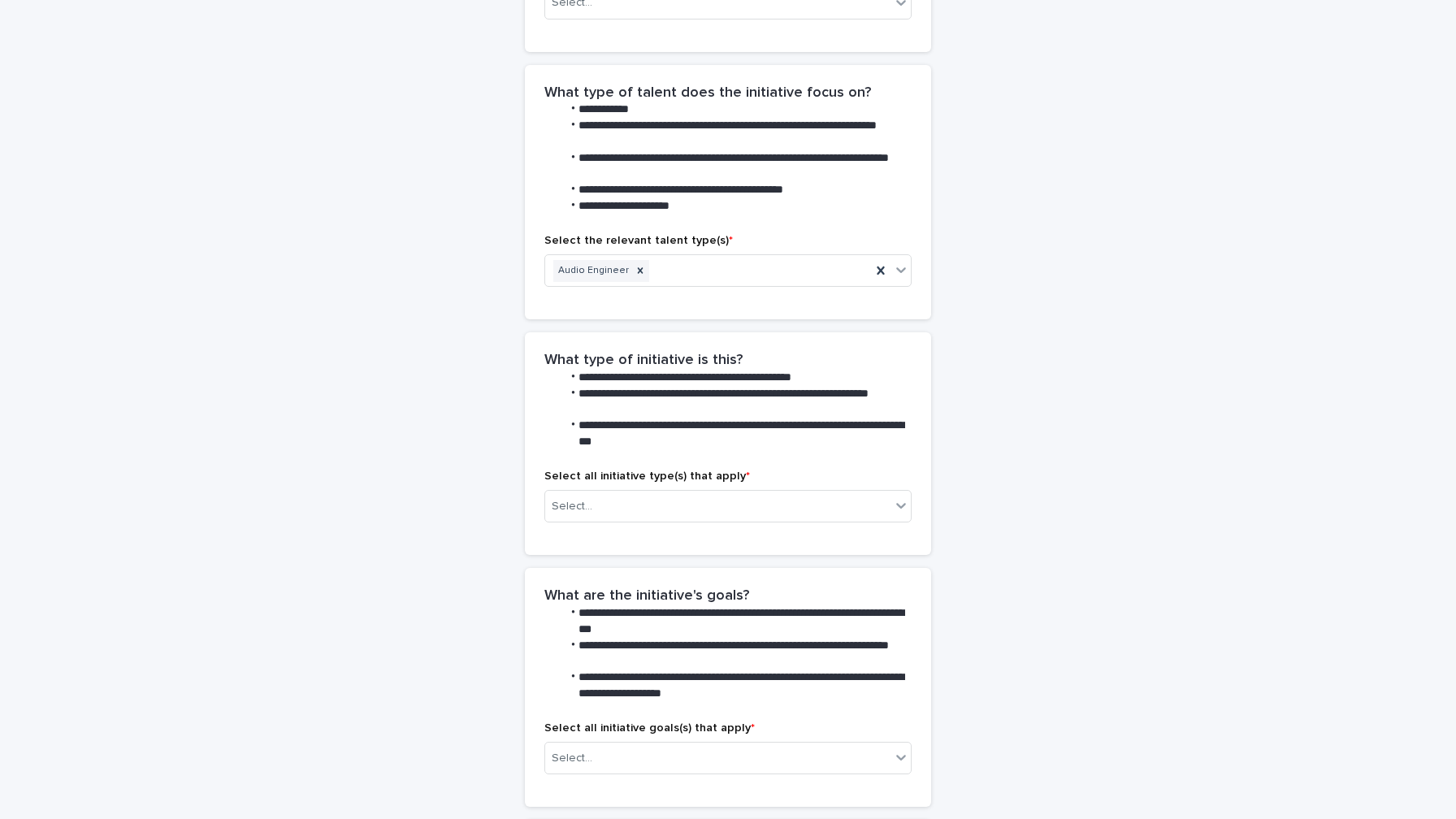
scroll to position [1344, 0]
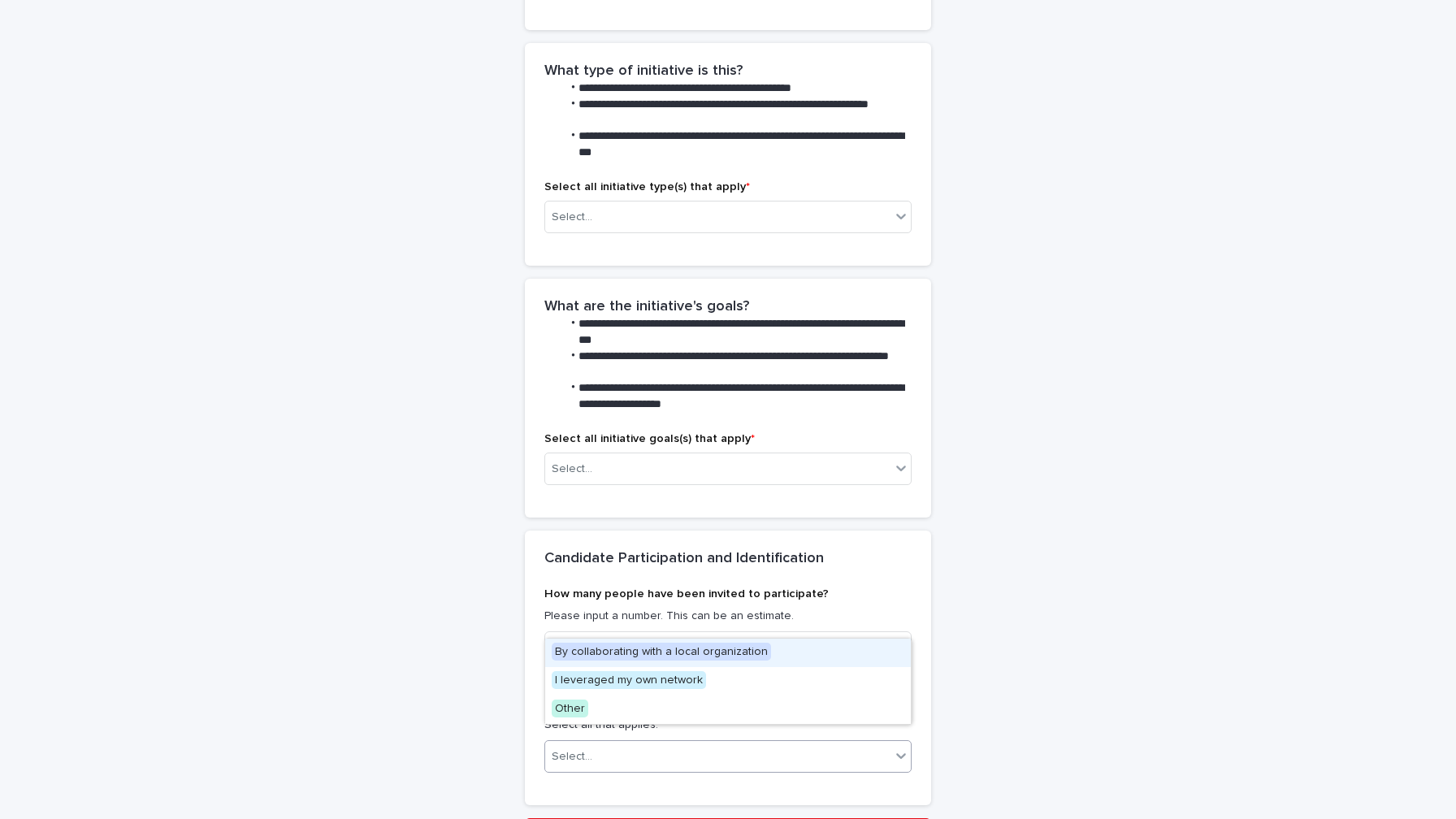
click at [766, 744] on div "Select..." at bounding box center [718, 757] width 345 height 27
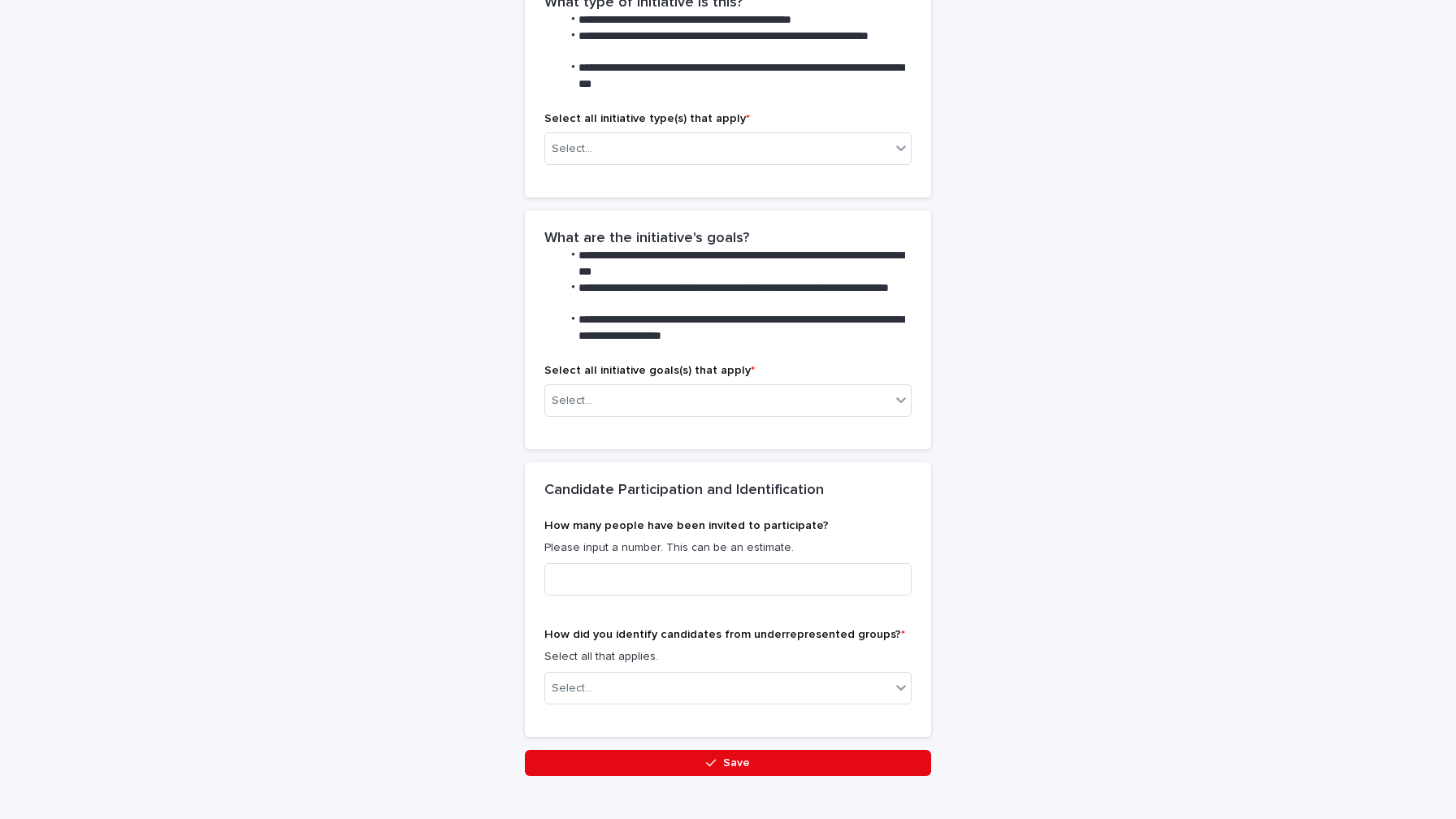
scroll to position [1435, 0]
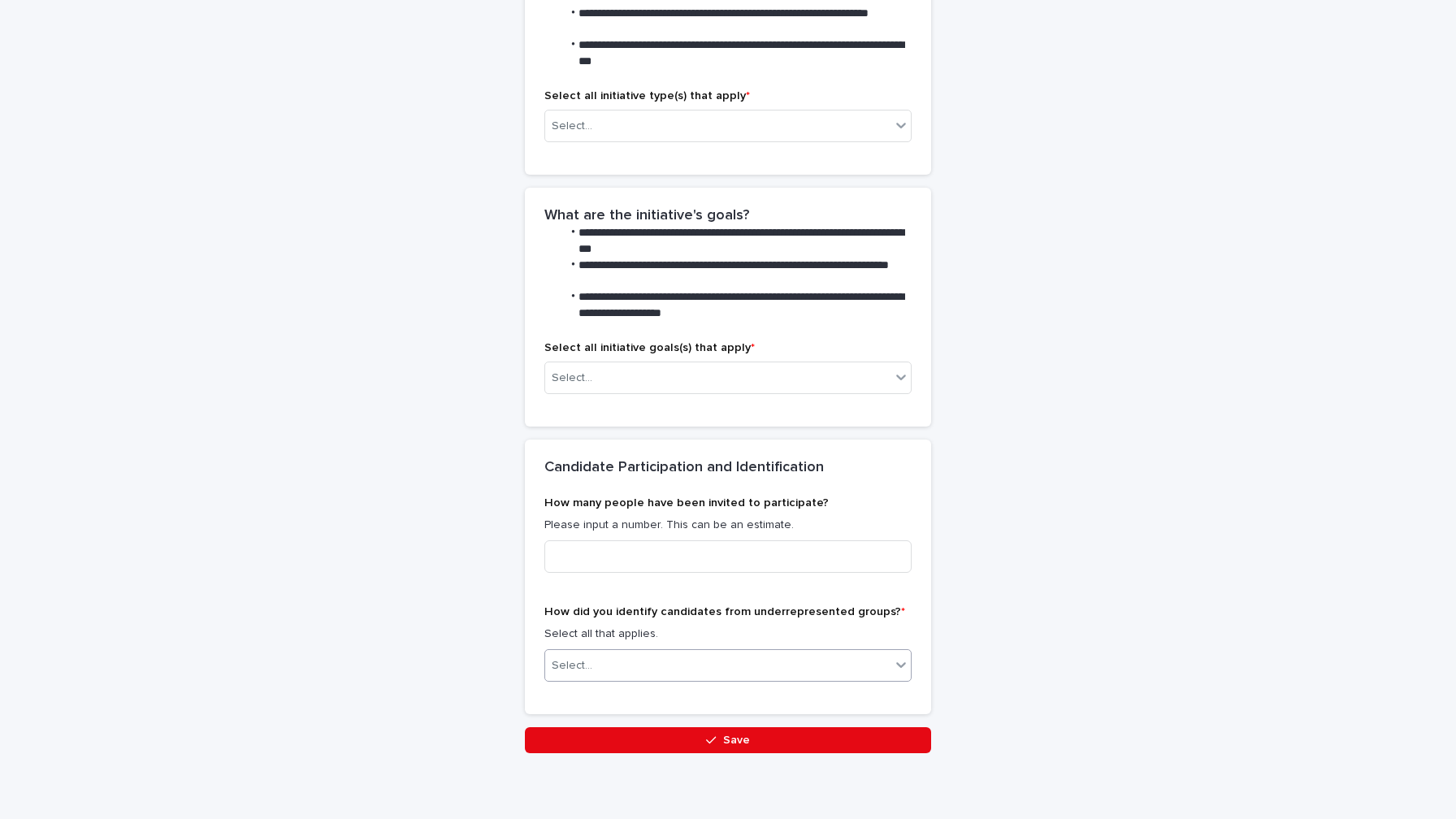
click at [842, 653] on div "Select..." at bounding box center [718, 666] width 345 height 27
click at [810, 674] on div "How did you identify candidates from underrepresented groups? * Select all that…" at bounding box center [728, 651] width 367 height 90
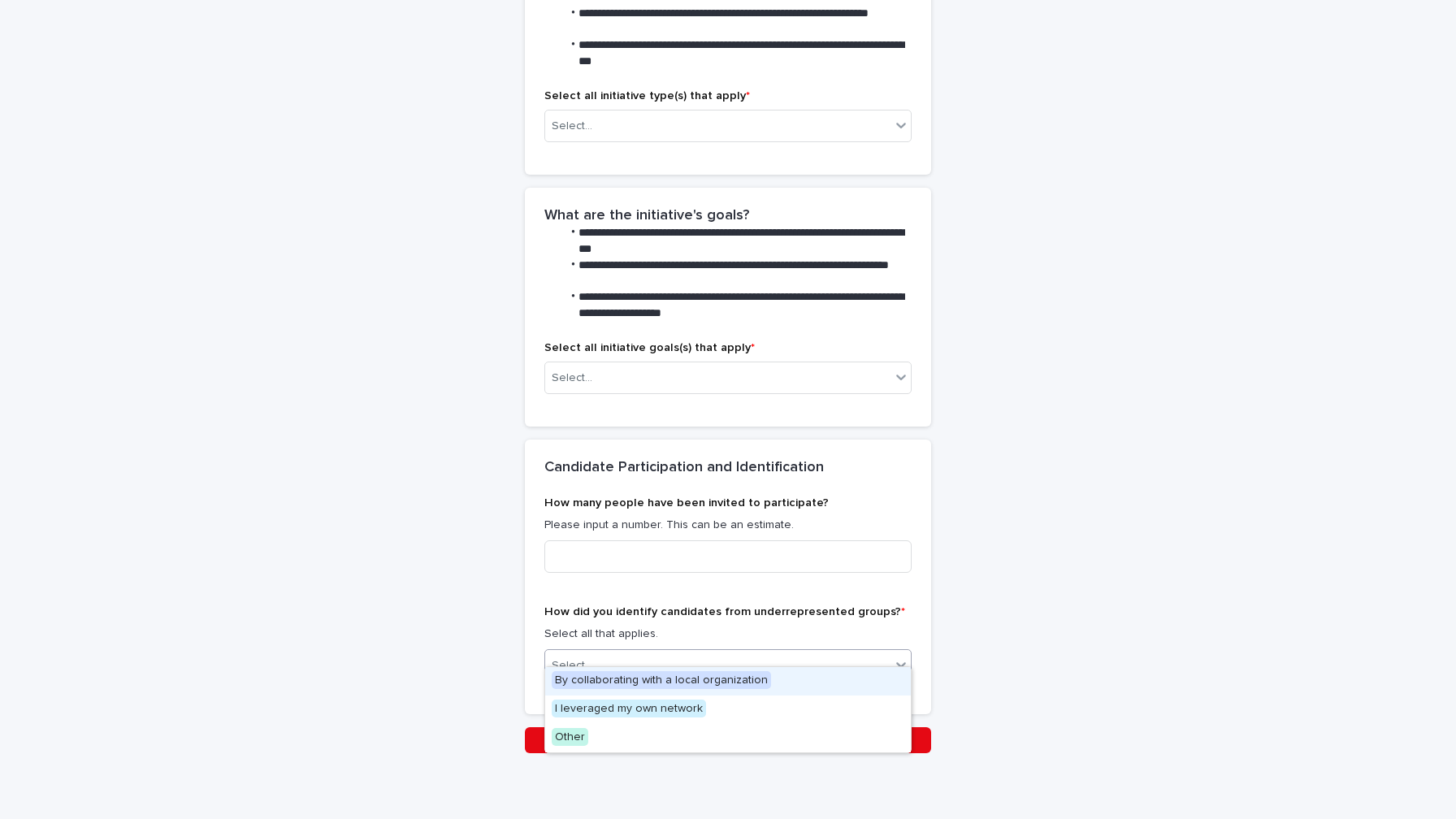
click at [815, 653] on div "Select..." at bounding box center [718, 666] width 345 height 27
click at [836, 606] on div "How did you identify candidates from underrepresented groups? * Select all that…" at bounding box center [728, 651] width 367 height 90
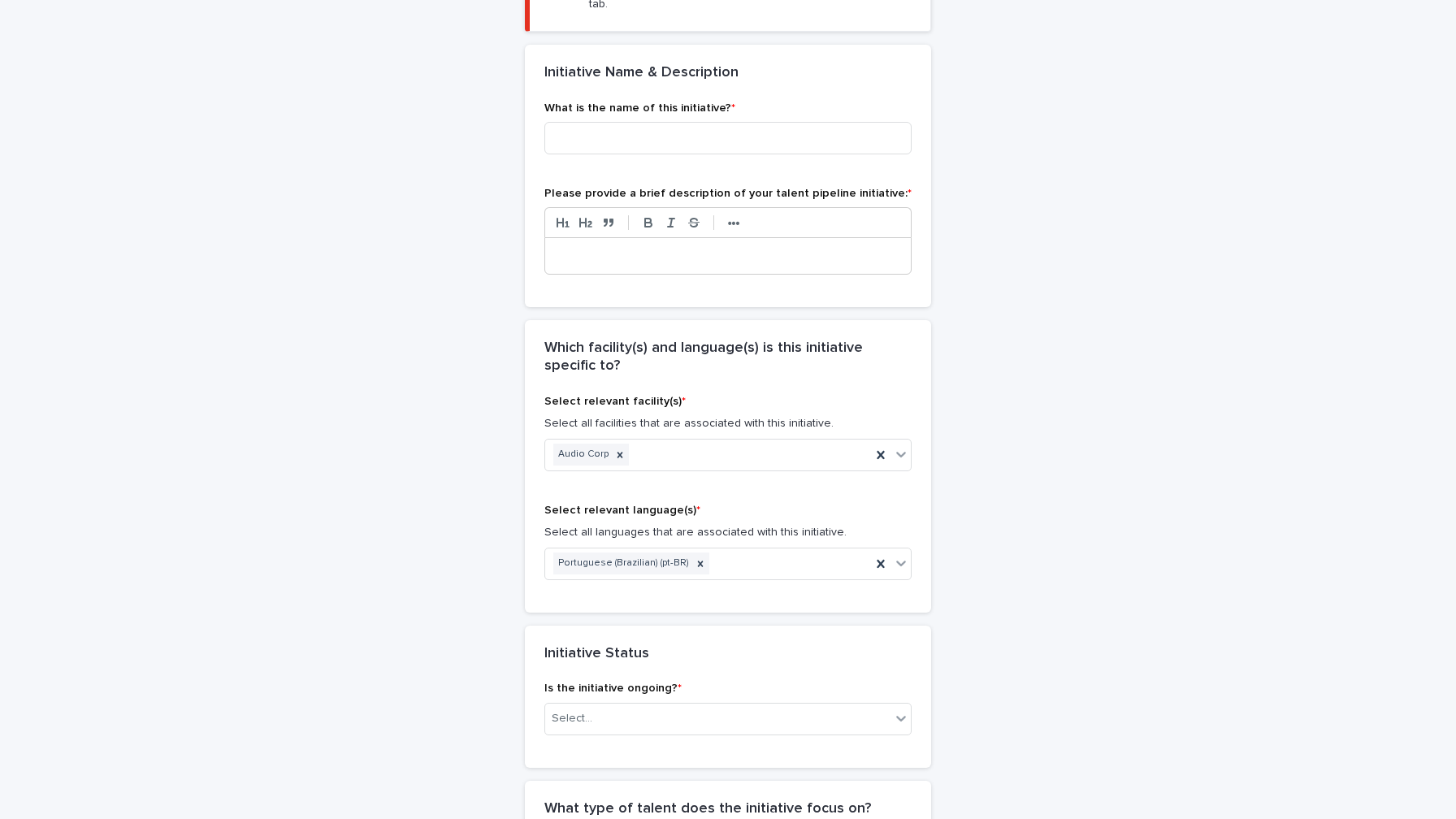
scroll to position [346, 0]
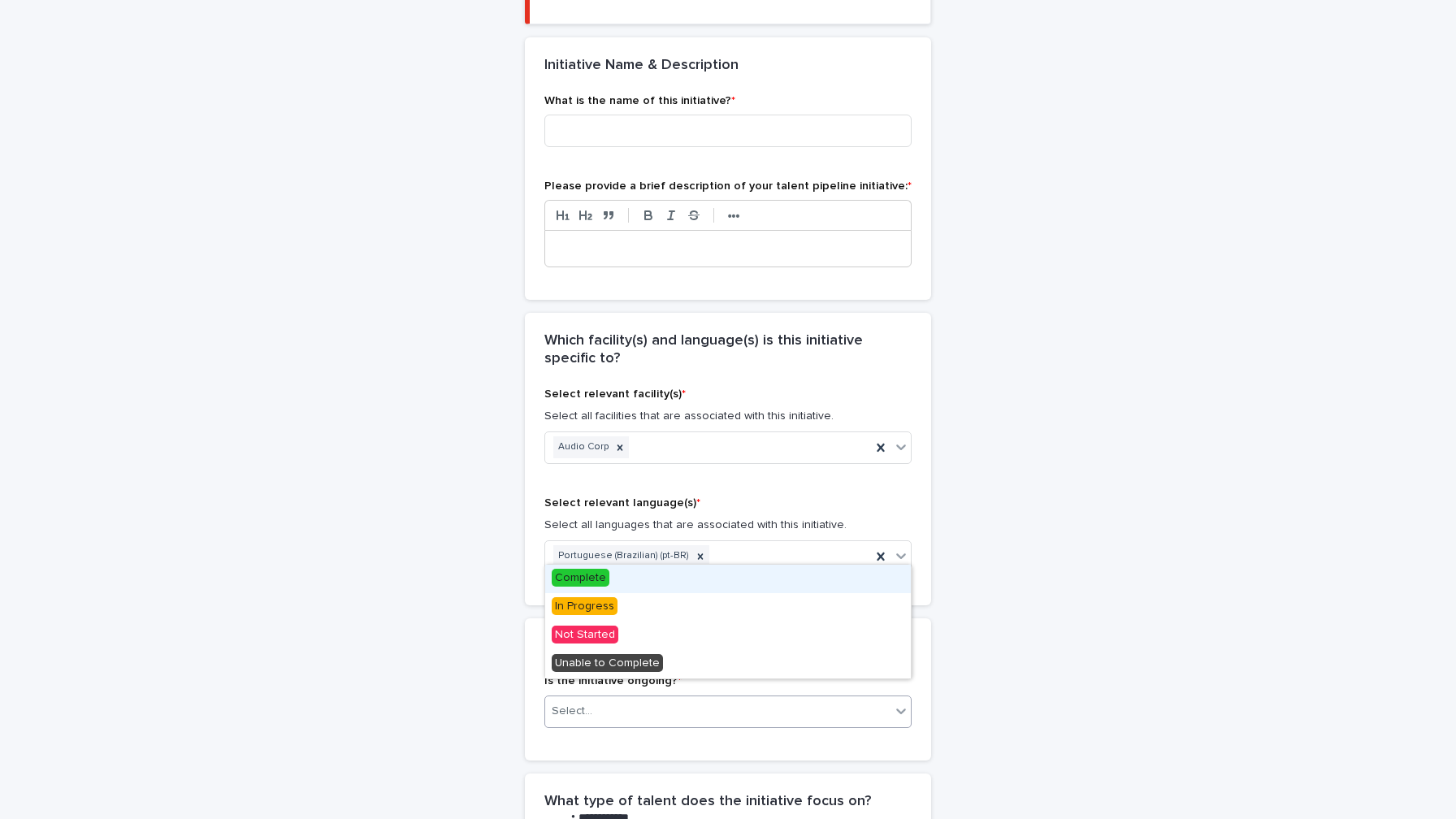
click at [747, 698] on div "Select..." at bounding box center [718, 712] width 345 height 27
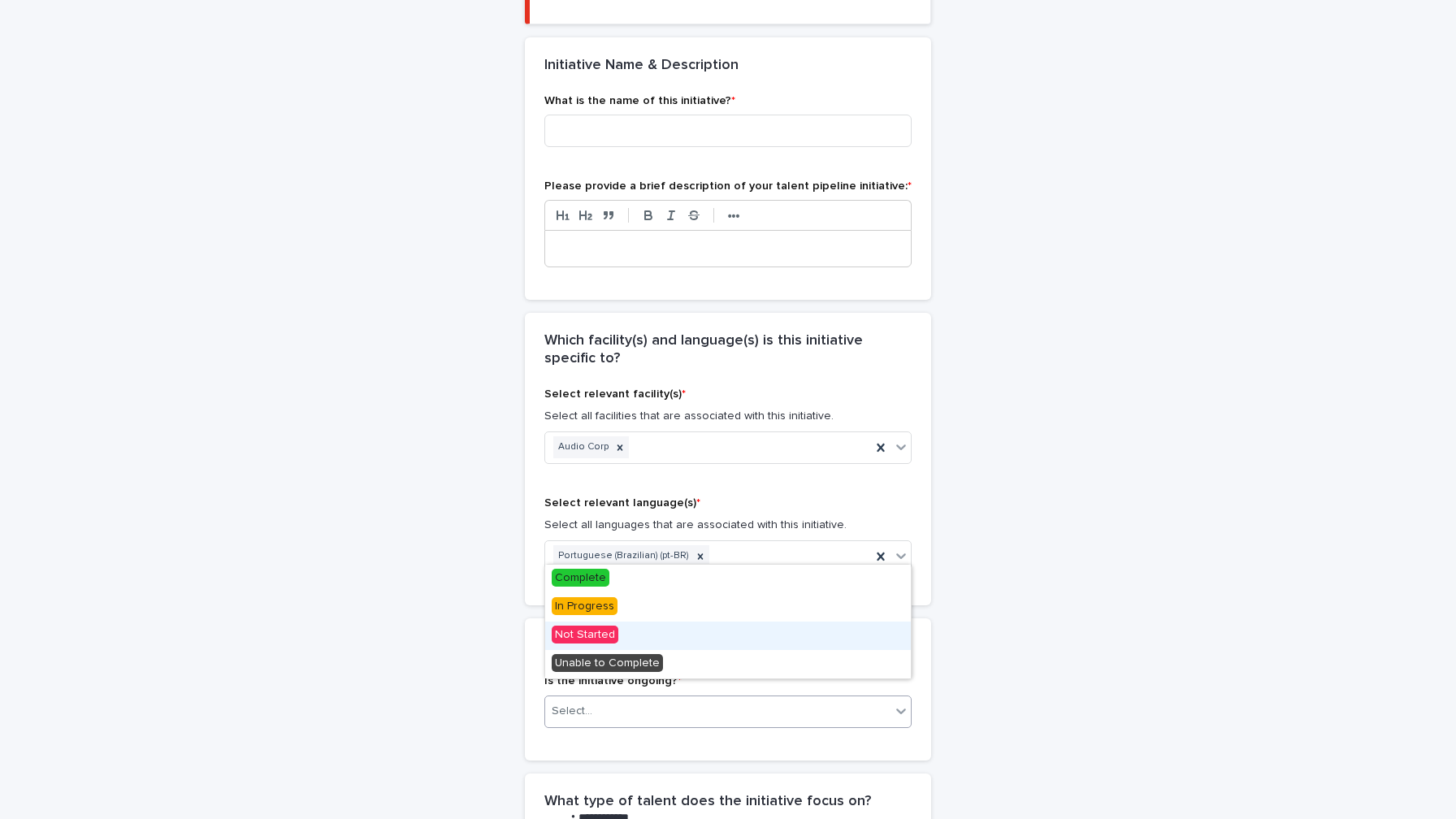
click at [674, 626] on div "Not Started" at bounding box center [728, 636] width 366 height 29
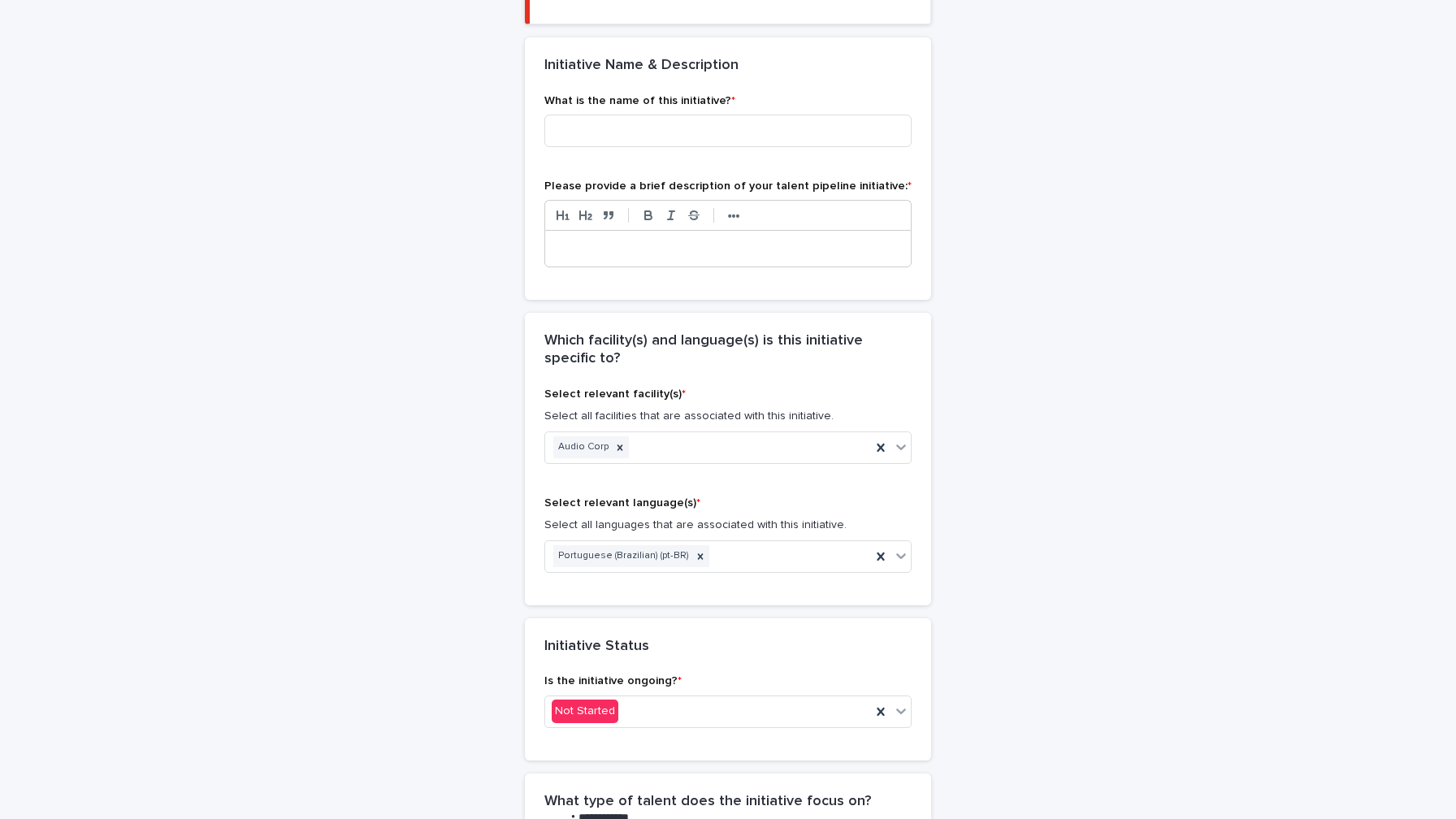
click at [798, 651] on div "Initiative Status" at bounding box center [728, 647] width 406 height 57
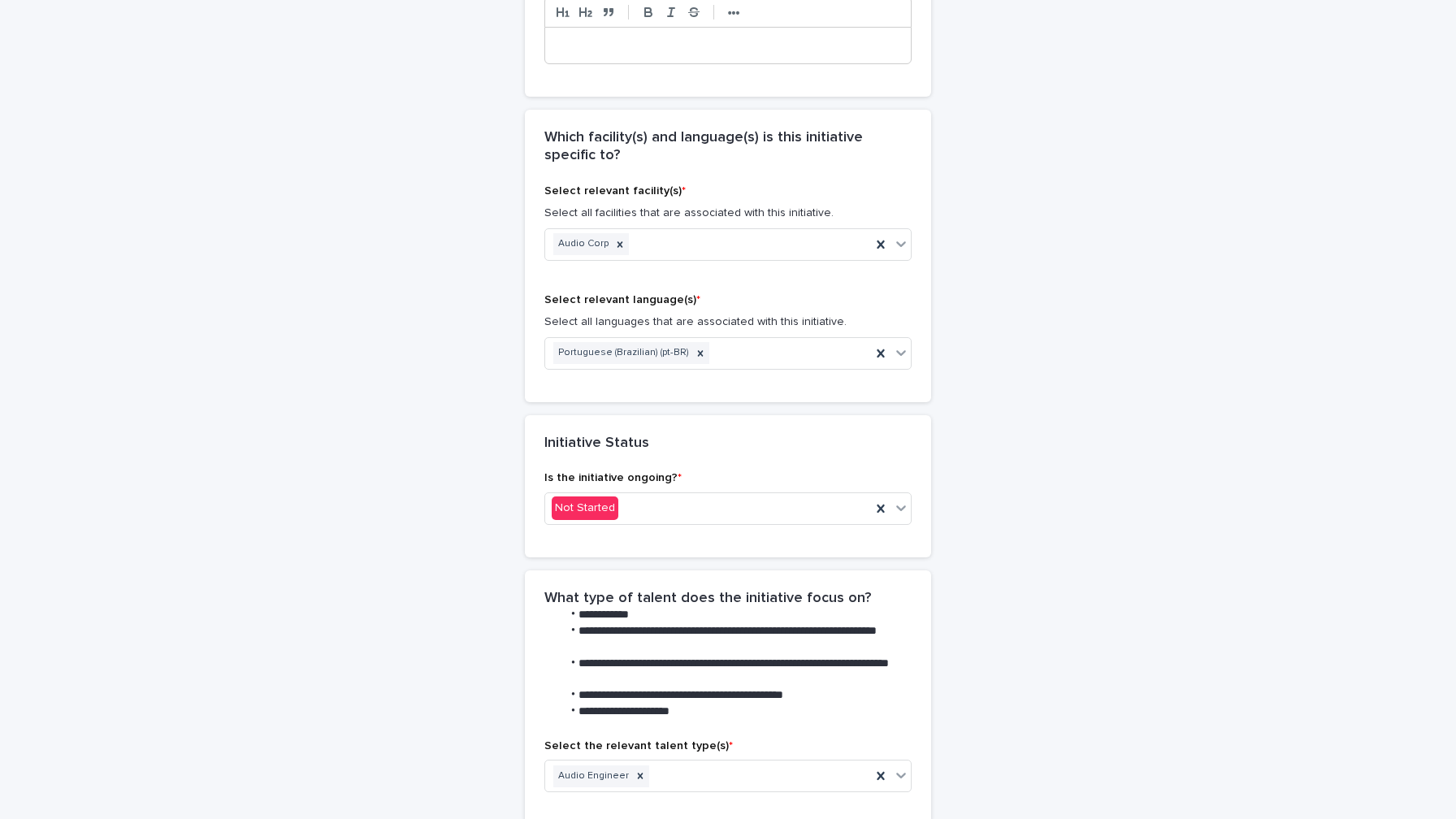
scroll to position [551, 0]
click at [638, 766] on div at bounding box center [641, 774] width 18 height 22
